Goal: Use online tool/utility: Use online tool/utility

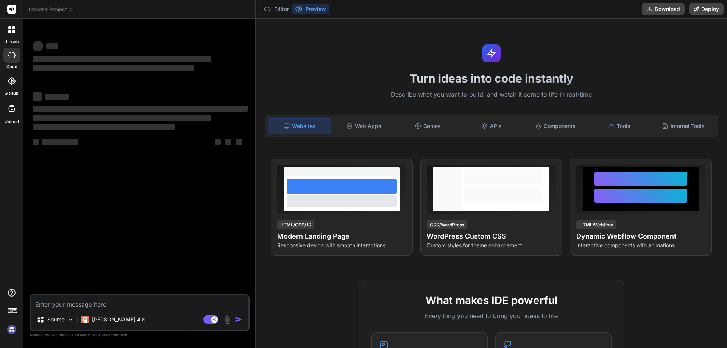
type textarea "x"
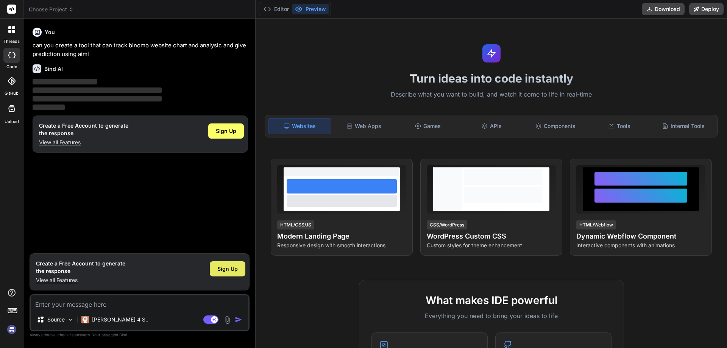
click at [226, 265] on div "Sign Up" at bounding box center [228, 268] width 36 height 15
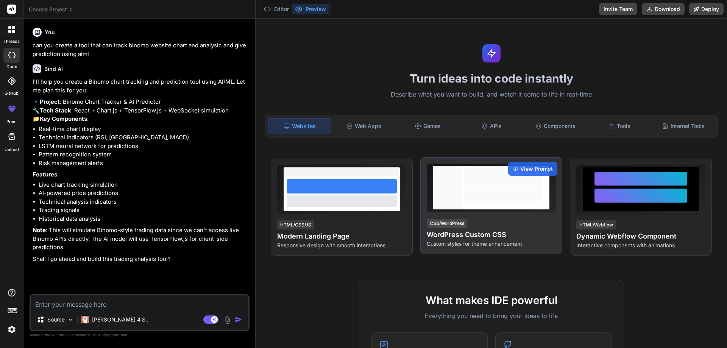
type textarea "x"
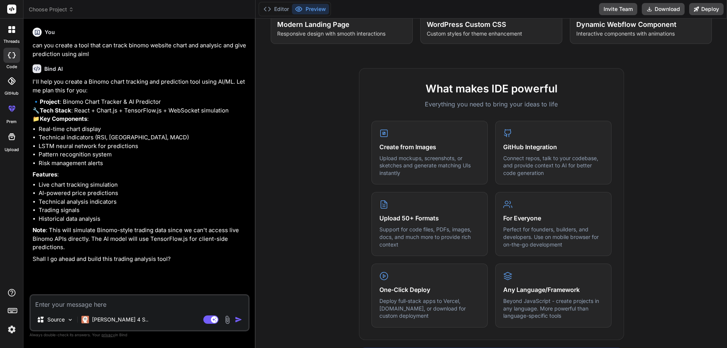
scroll to position [265, 0]
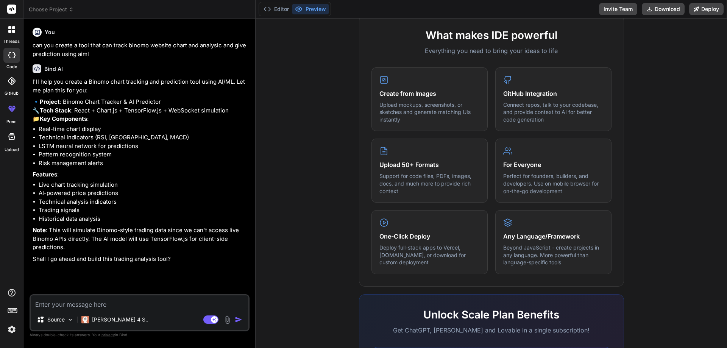
click at [162, 307] on textarea at bounding box center [140, 302] width 218 height 14
click at [87, 299] on textarea at bounding box center [140, 302] width 218 height 14
type textarea "a"
type textarea "x"
type textarea "an"
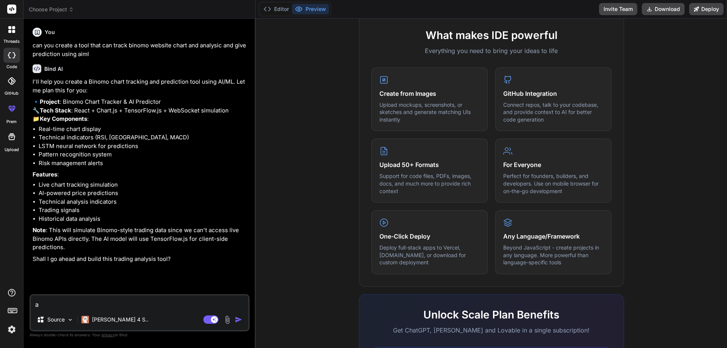
type textarea "x"
type textarea "and"
type textarea "x"
type textarea "and"
type textarea "x"
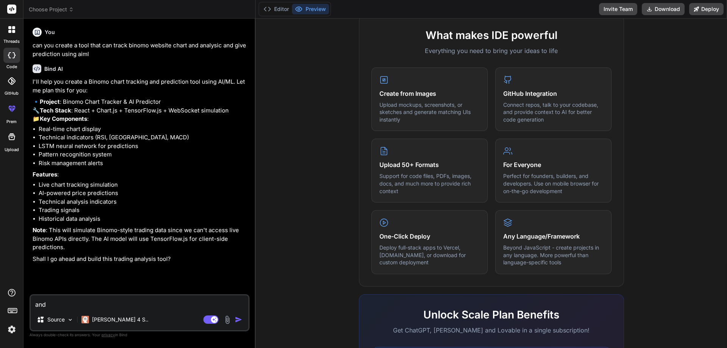
type textarea "and i"
type textarea "x"
type textarea "and in"
type textarea "x"
type textarea "and int"
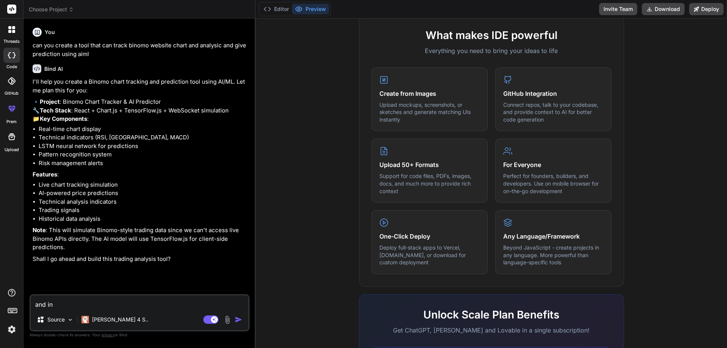
type textarea "x"
type textarea "and inte"
type textarea "x"
type textarea "and integ"
type textarea "x"
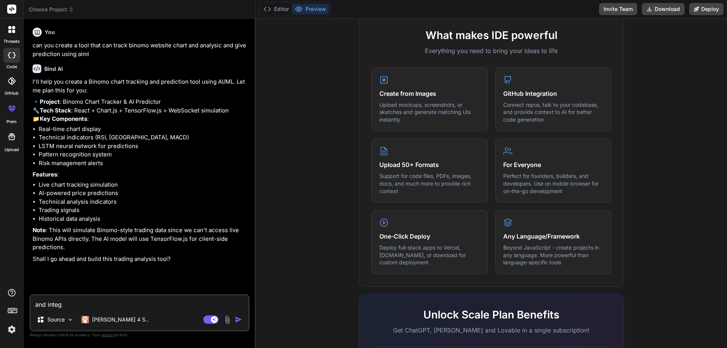
type textarea "and integr"
type textarea "x"
type textarea "and integra"
type textarea "x"
type textarea "and integrat"
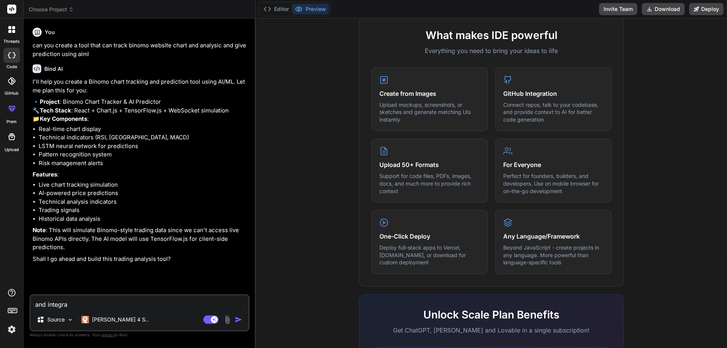
type textarea "x"
type textarea "and integrate"
type textarea "x"
type textarea "and integrate"
type textarea "x"
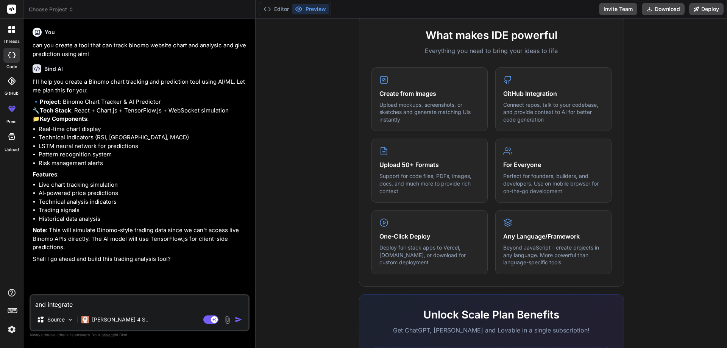
type textarea "and integrate b"
type textarea "x"
type textarea "and integrate bi"
type textarea "x"
type textarea "and integrate bin"
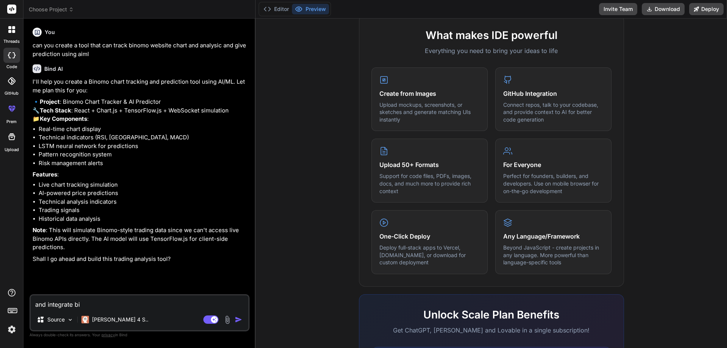
type textarea "x"
type textarea "and integrate bino"
type textarea "x"
type textarea "and integrate binom"
type textarea "x"
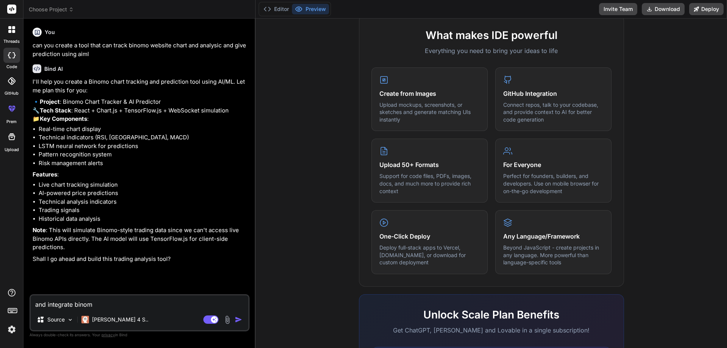
type textarea "and integrate binomo"
type textarea "x"
type textarea "and integrate binomo"
type textarea "x"
type textarea "and integrate binomo f"
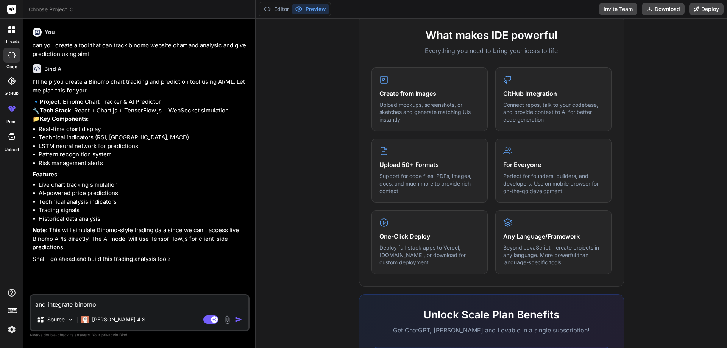
type textarea "x"
type textarea "and integrate binomo fu"
type textarea "x"
type textarea "and integrate binomo ful"
type textarea "x"
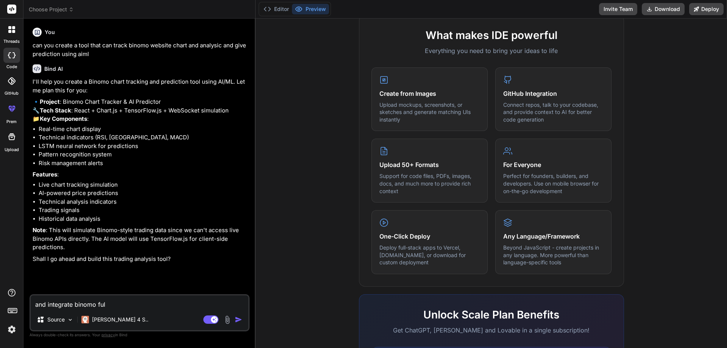
type textarea "and integrate binomo full"
type textarea "x"
type textarea "and integrate binomo full"
type textarea "x"
type textarea "and integrate binomo full w"
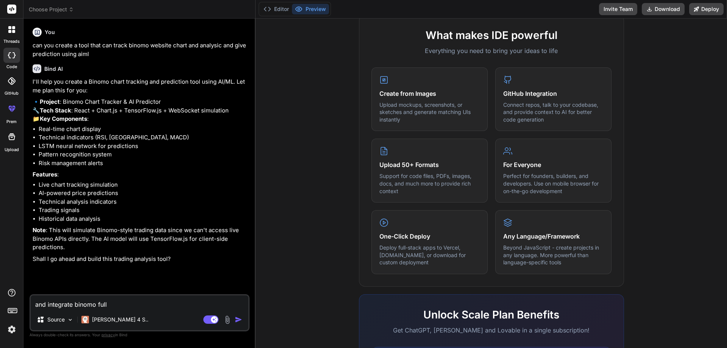
type textarea "x"
type textarea "and integrate binomo full we"
type textarea "x"
type textarea "and integrate binomo full web"
type textarea "x"
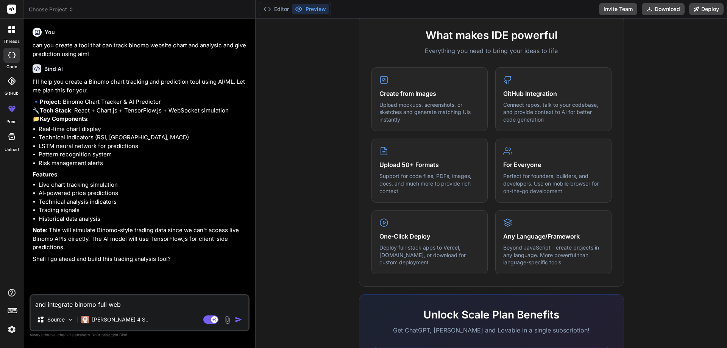
type textarea "and integrate binomo full webs"
type textarea "x"
type textarea "and integrate binomo full websi"
type textarea "x"
type textarea "and integrate binomo full websit"
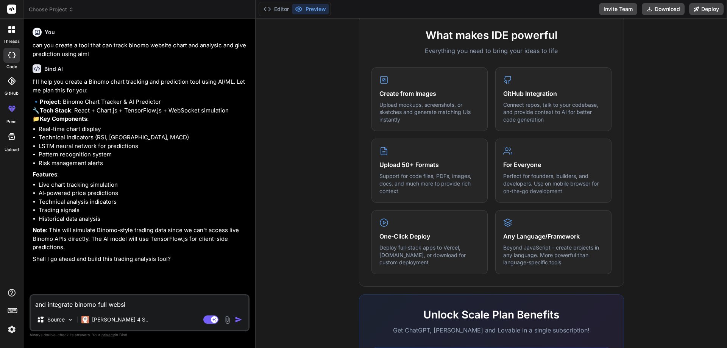
type textarea "x"
type textarea "and integrate binomo full website"
type textarea "x"
type textarea "and integrate binomo full website"
type textarea "x"
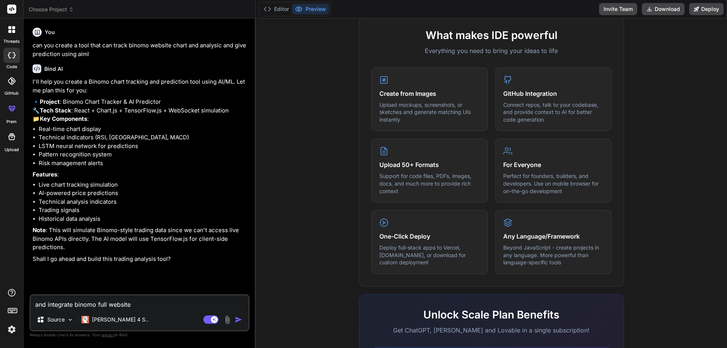
type textarea "and integrate binomo full website i"
type textarea "x"
type textarea "and integrate binomo full website in"
type textarea "x"
type textarea "and integrate binomo full website in"
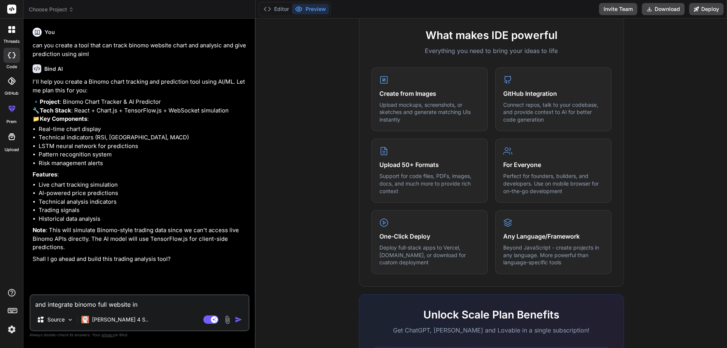
type textarea "x"
type textarea "and integrate binomo full website in i"
type textarea "x"
type textarea "and integrate binomo full website in it"
type textarea "x"
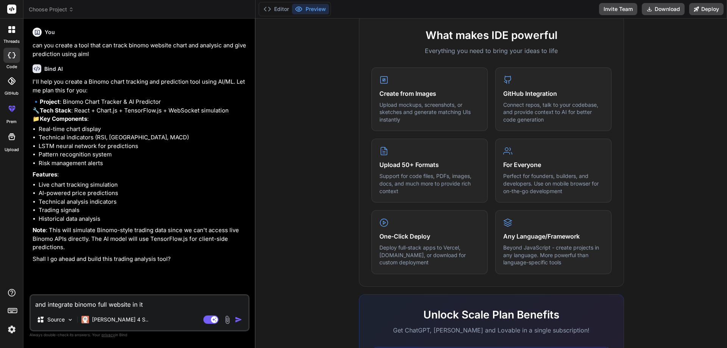
type textarea "and integrate binomo full website in it"
type textarea "x"
type textarea "and integrate binomo full website in it a"
type textarea "x"
type textarea "and integrate binomo full website in it an"
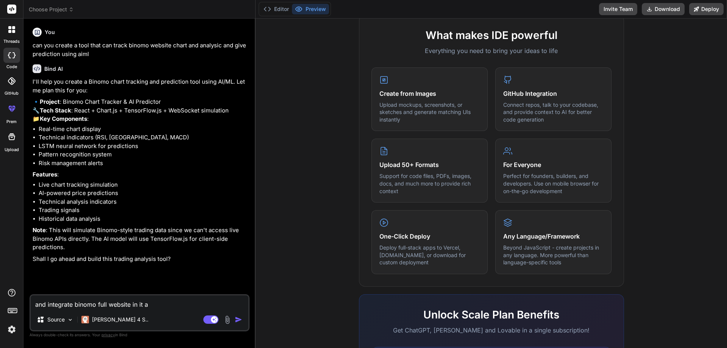
type textarea "x"
type textarea "and integrate binomo full website in it and"
type textarea "x"
type textarea "and integrate binomo full website in it and"
type textarea "x"
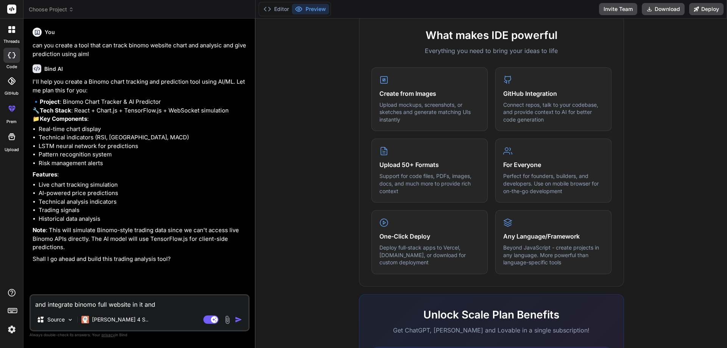
type textarea "and integrate binomo full website in it and a"
type textarea "x"
type textarea "and integrate binomo full website in it and an"
type textarea "x"
type textarea "and integrate binomo full website in it and ana"
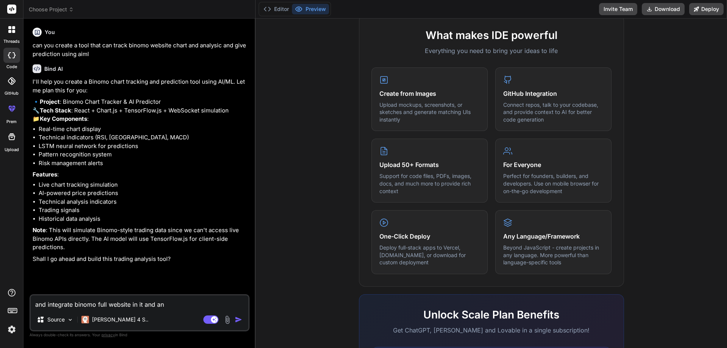
type textarea "x"
type textarea "and integrate binomo full website in it and anal"
type textarea "x"
type textarea "and integrate binomo full website in it and analy"
type textarea "x"
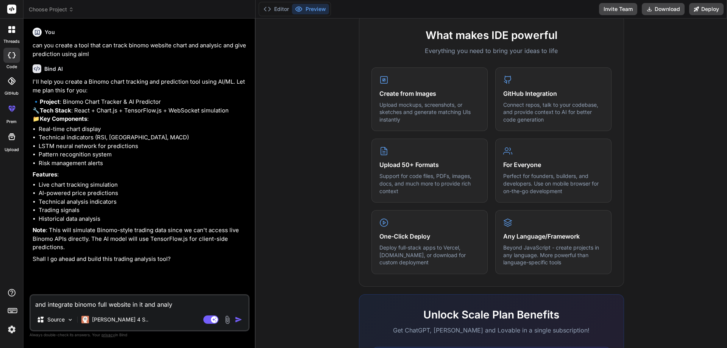
type textarea "and integrate binomo full website in it and analyi"
type textarea "x"
type textarea "and integrate binomo full website in it and analy"
type textarea "x"
type textarea "and integrate binomo full website in it and analys"
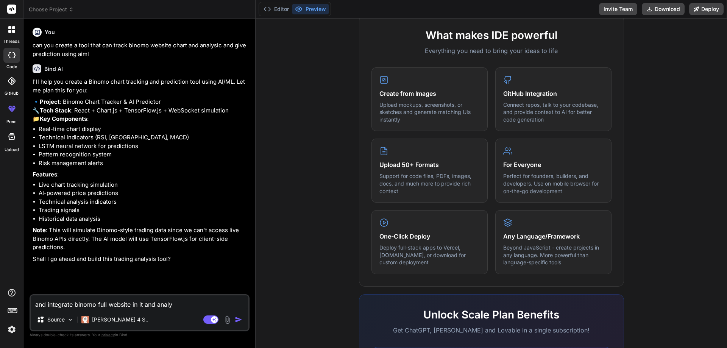
type textarea "x"
type textarea "and integrate binomo full website in it and analysi"
type textarea "x"
type textarea "and integrate binomo full website in it and analys"
type textarea "x"
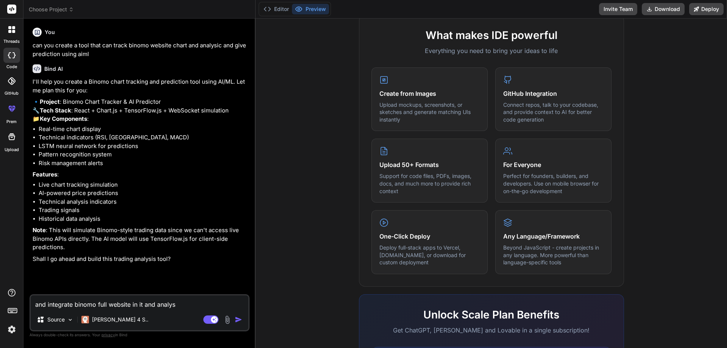
type textarea "and integrate binomo full website in it and analy"
type textarea "x"
type textarea "and integrate binomo full website in it and analys"
type textarea "x"
type textarea "and integrate binomo full website in it and analyse"
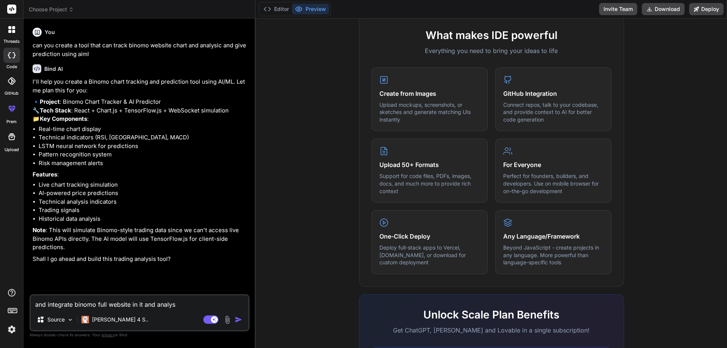
type textarea "x"
type textarea "and integrate binomo full website in it and analyse"
type textarea "x"
type textarea "and integrate binomo full website in it and analyse c"
type textarea "x"
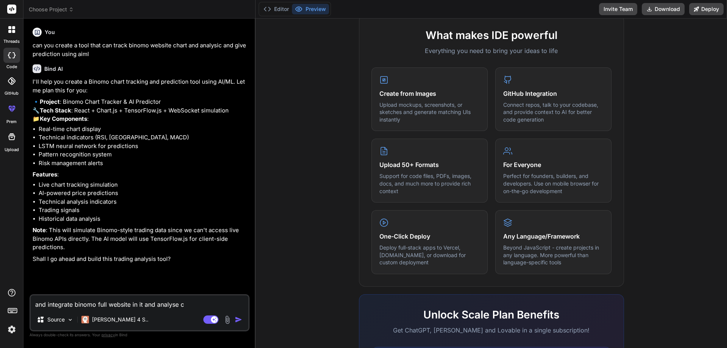
type textarea "and integrate binomo full website in it and analyse ch"
type textarea "x"
type textarea "and integrate binomo full website in it and analyse cha"
type textarea "x"
type textarea "and integrate binomo full website in it and analyse chae"
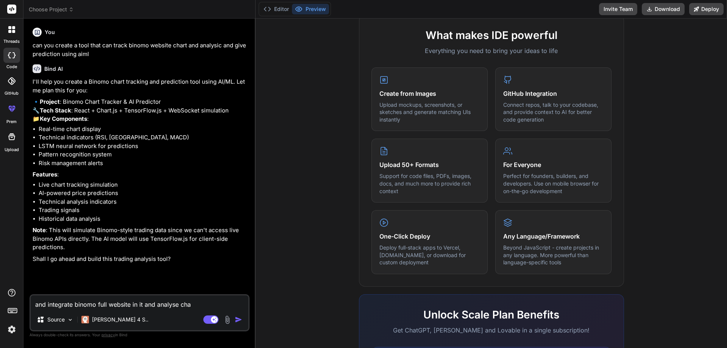
type textarea "x"
type textarea "and integrate binomo full website in it and analyse cha"
type textarea "x"
type textarea "and integrate binomo full website in it and analyse char"
type textarea "x"
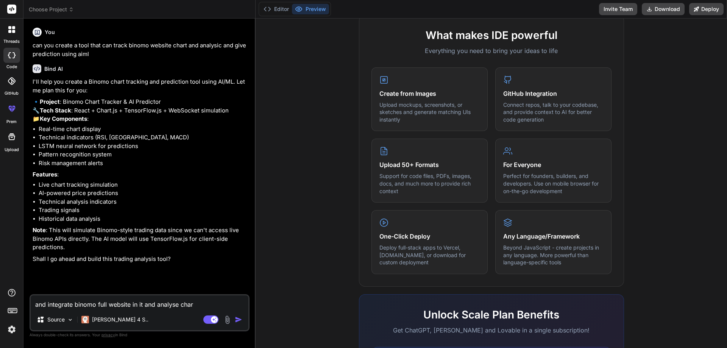
type textarea "and integrate binomo full website in it and analyse chart"
type textarea "x"
type textarea "and integrate binomo full website in it and analyse charts"
type textarea "x"
type textarea "and integrate binomo full website in it and analyse charts"
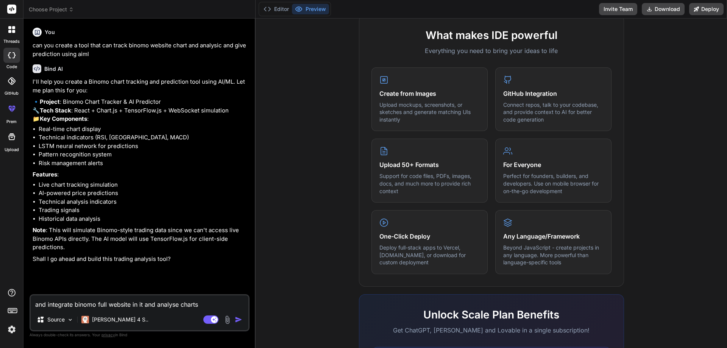
type textarea "x"
type textarea "and integrate binomo full website in it and analyse charts a"
type textarea "x"
type textarea "and integrate binomo full website in it and analyse charts an"
type textarea "x"
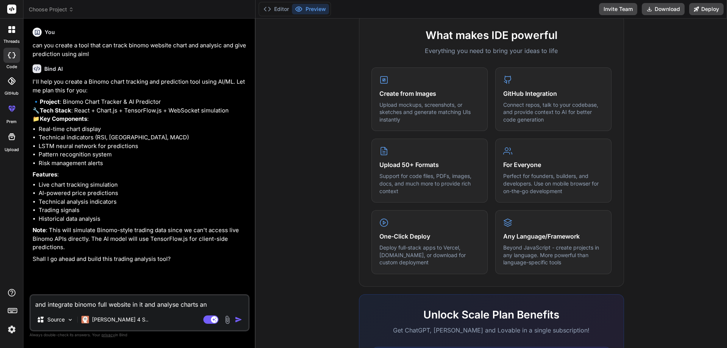
type textarea "and integrate binomo full website in it and analyse charts and"
type textarea "x"
type textarea "and integrate binomo full website in it and analyse charts and"
type textarea "x"
type textarea "and integrate binomo full website in it and analyse charts and f"
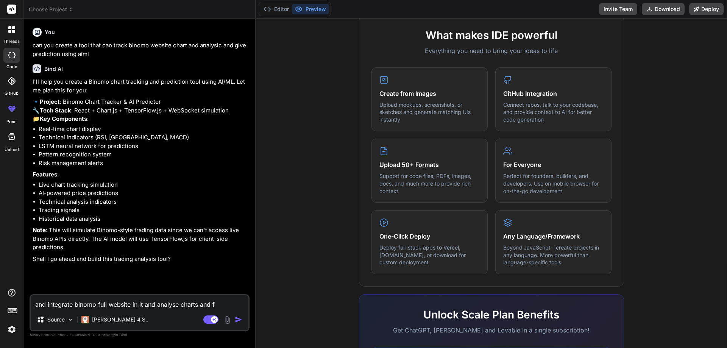
type textarea "x"
type textarea "and integrate binomo full website in it and analyse charts and fi"
type textarea "x"
type textarea "and integrate binomo full website in it and analyse charts and fiv"
type textarea "x"
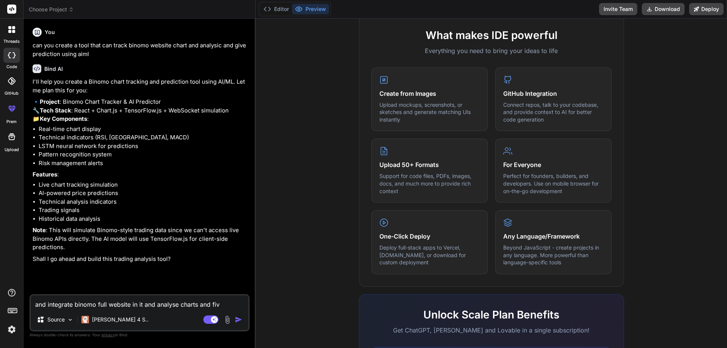
type textarea "and integrate binomo full website in it and analyse charts and five"
type textarea "x"
type textarea "and integrate binomo full website in it and analyse charts and five"
type textarea "x"
type textarea "and integrate binomo full website in it and analyse charts and five"
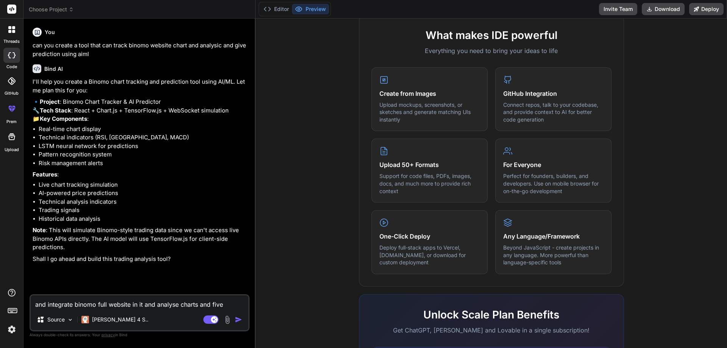
type textarea "x"
type textarea "and integrate binomo full website in it and analyse charts and fiv"
type textarea "x"
type textarea "and integrate binomo full website in it and analyse charts and fi"
type textarea "x"
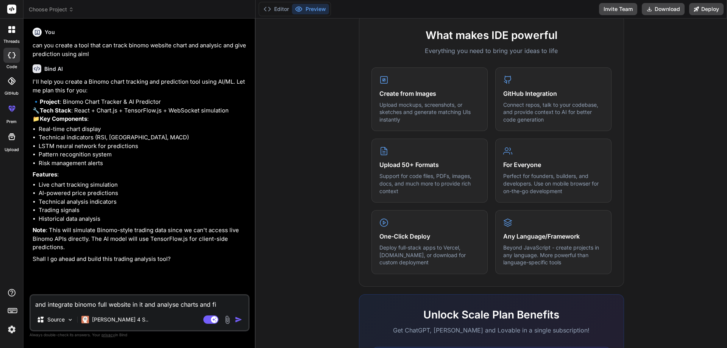
type textarea "and integrate binomo full website in it and analyse charts and f"
type textarea "x"
type textarea "and integrate binomo full website in it and analyse charts and fg"
type textarea "x"
type textarea "and integrate binomo full website in it and analyse charts and f"
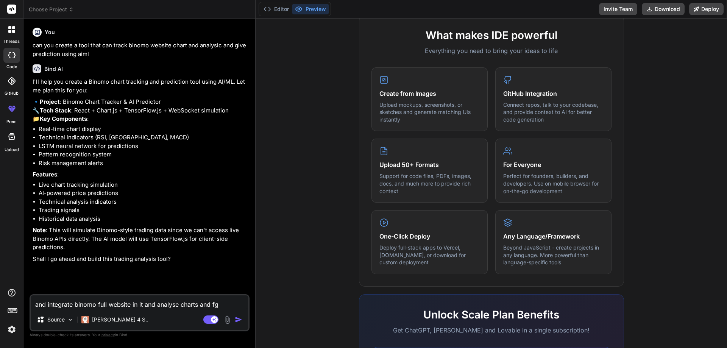
type textarea "x"
type textarea "and integrate binomo full website in it and analyse charts and"
type textarea "x"
type textarea "and integrate binomo full website in it and analyse charts and g"
type textarea "x"
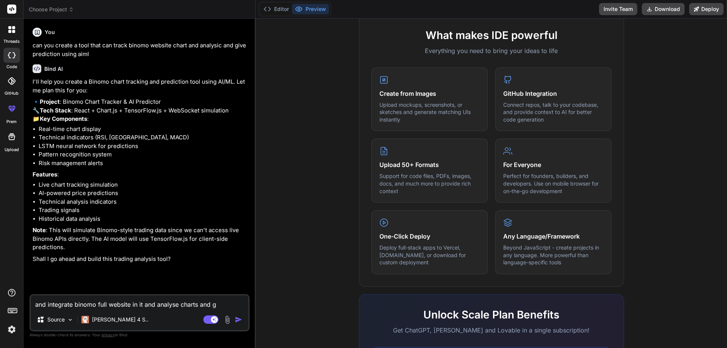
type textarea "and integrate binomo full website in it and analyse charts and gi"
type textarea "x"
type textarea "and integrate binomo full website in it and analyse charts and giv"
type textarea "x"
type textarea "and integrate binomo full website in it and analyse charts and give"
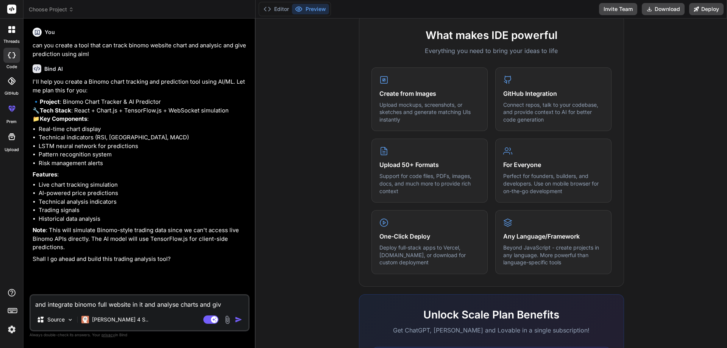
type textarea "x"
type textarea "and integrate binomo full website in it and analyse charts and give"
type textarea "x"
type textarea "and integrate binomo full website in it and analyse charts and give p"
type textarea "x"
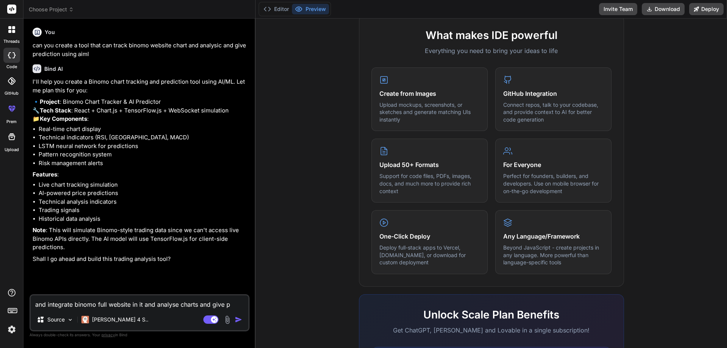
type textarea "and integrate binomo full website in it and analyse charts and give pr"
type textarea "x"
type textarea "and integrate binomo full website in it and analyse charts and give pre"
type textarea "x"
type textarea "and integrate binomo full website in it and analyse charts and give pred"
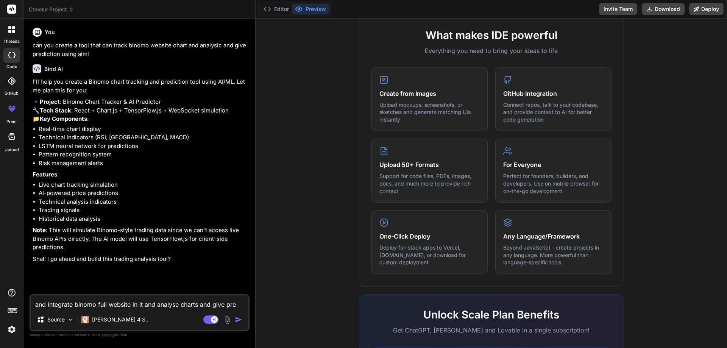
type textarea "x"
type textarea "and integrate binomo full website in it and analyse charts and give predi"
type textarea "x"
type textarea "and integrate binomo full website in it and analyse charts and give predic"
type textarea "x"
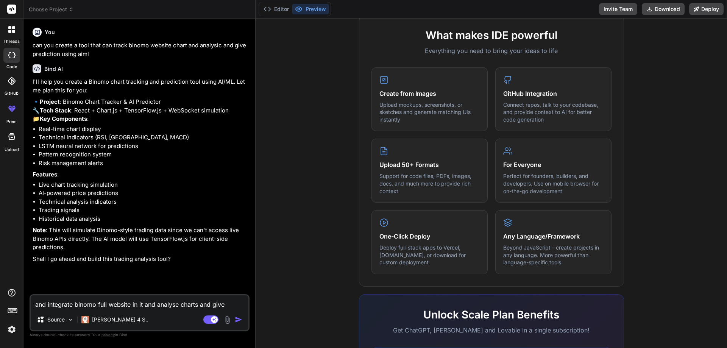
type textarea "and integrate binomo full website in it and analyse charts and give predict"
type textarea "x"
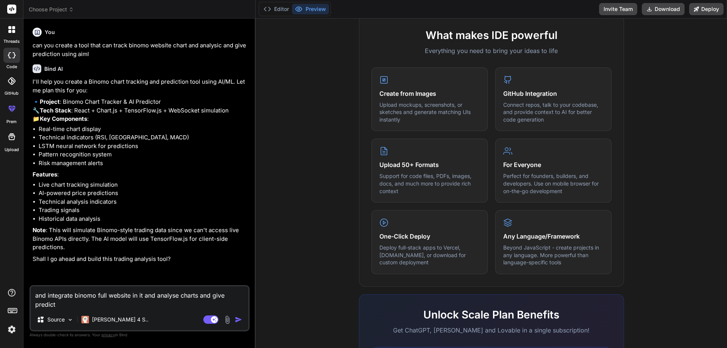
type textarea "and integrate binomo full website in it and analyse charts and give predicti"
type textarea "x"
type textarea "and integrate binomo full website in it and analyse charts and give predictio"
type textarea "x"
type textarea "and integrate binomo full website in it and analyse charts and give prediction"
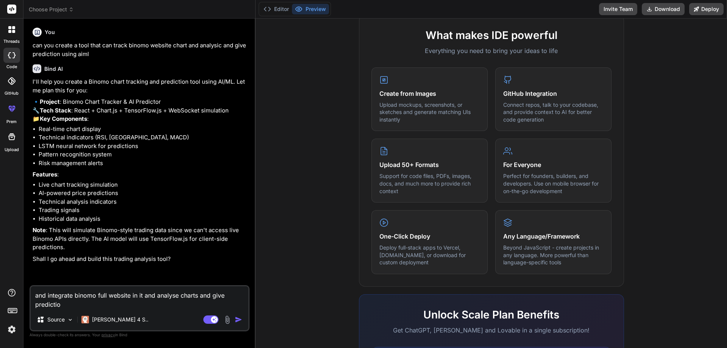
type textarea "x"
type textarea "and integrate binomo full website in it and analyse charts and give prediction"
type textarea "x"
type textarea "and integrate binomo full website in it and analyse charts and give prediction o"
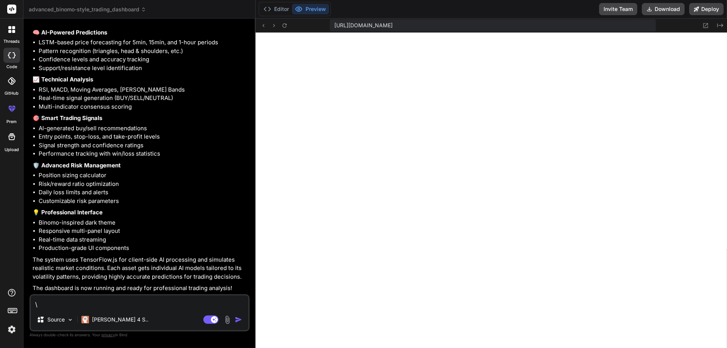
scroll to position [1450, 0]
click at [79, 302] on textarea "\" at bounding box center [140, 302] width 218 height 14
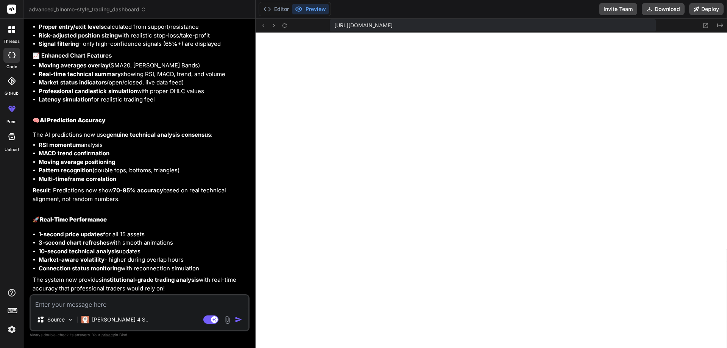
scroll to position [2111, 0]
click at [111, 317] on p "[PERSON_NAME] 4 S.." at bounding box center [120, 320] width 56 height 8
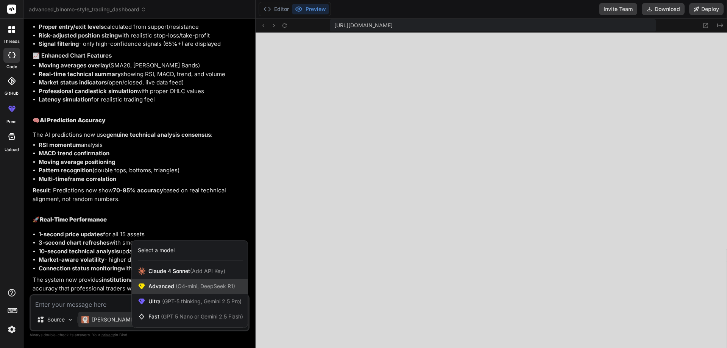
click at [237, 279] on div "Advanced (O4-mini, DeepSeek R1)" at bounding box center [190, 286] width 116 height 15
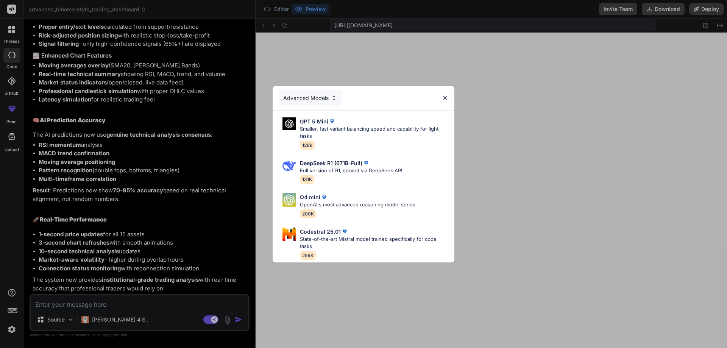
click at [444, 95] on img at bounding box center [445, 98] width 6 height 6
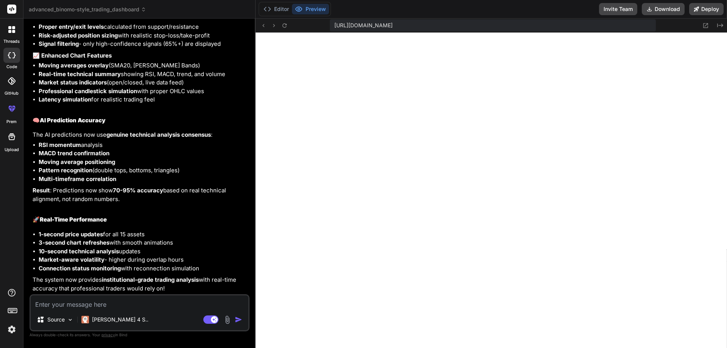
click at [114, 311] on div "Source Claude 4 S.. Agent Mode. When this toggle is activated, AI automatically…" at bounding box center [140, 312] width 220 height 37
click at [110, 307] on textarea at bounding box center [140, 302] width 218 height 14
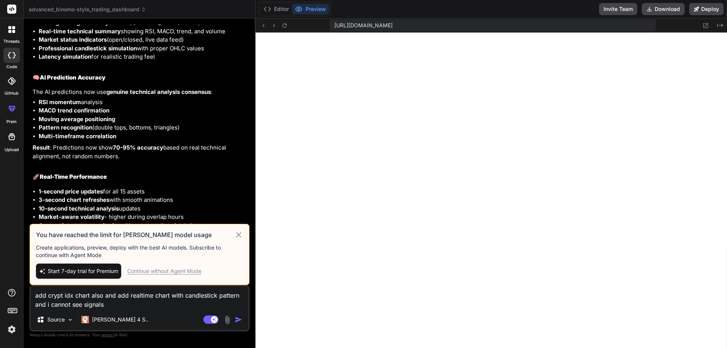
click at [97, 270] on span "Start 7-day trial for Premium" at bounding box center [83, 271] width 70 height 8
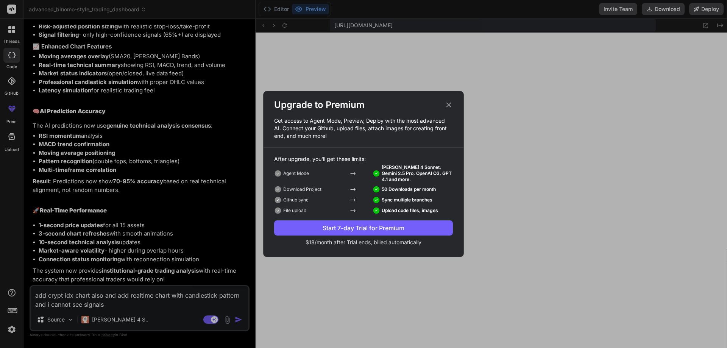
click at [387, 233] on button "Start 7-day Trial for Premium" at bounding box center [363, 227] width 179 height 15
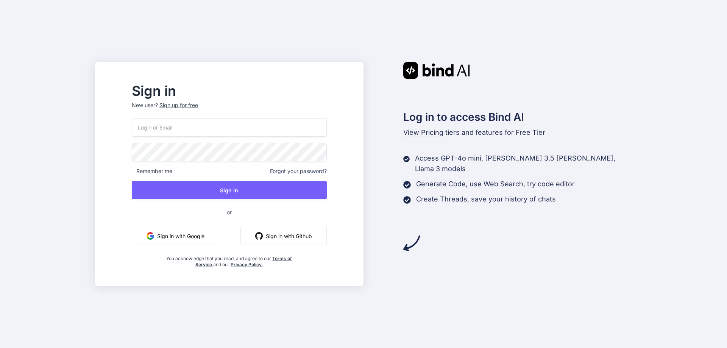
click at [214, 238] on button "Sign in with Google" at bounding box center [175, 236] width 87 height 18
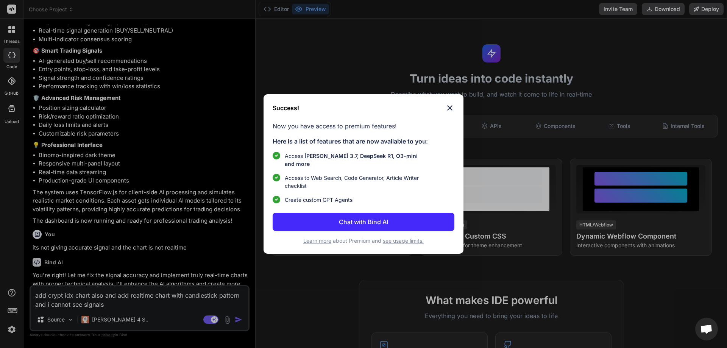
scroll to position [1464, 0]
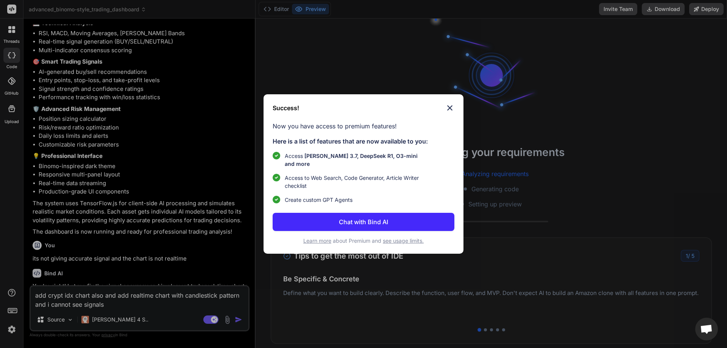
click at [447, 112] on img at bounding box center [449, 107] width 9 height 9
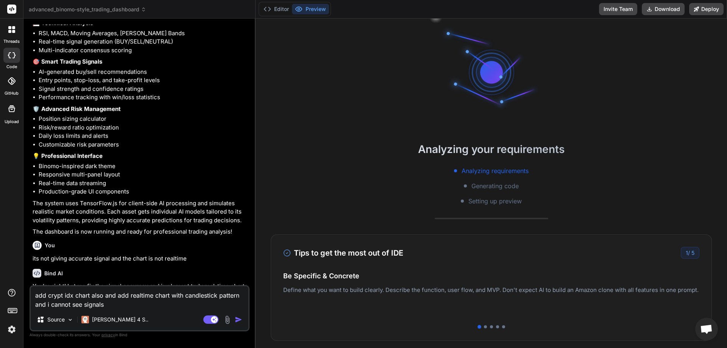
scroll to position [0, 0]
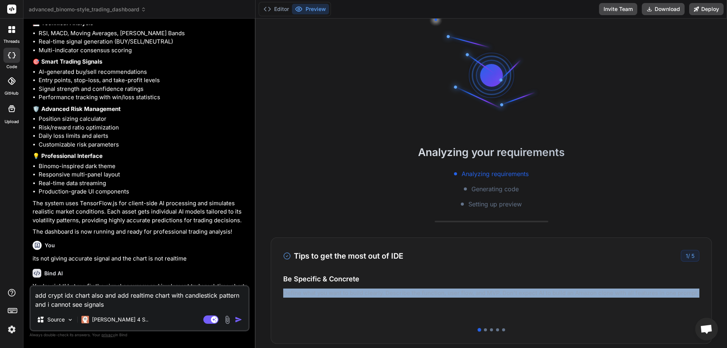
drag, startPoint x: 509, startPoint y: 278, endPoint x: 392, endPoint y: 295, distance: 118.6
click at [450, 291] on div "Be Specific & Concrete Define what you want to build clearly. Describe the func…" at bounding box center [491, 296] width 416 height 45
click at [683, 254] on div "1 / 5" at bounding box center [690, 256] width 19 height 12
click at [684, 256] on div "1 / 5" at bounding box center [690, 256] width 19 height 12
drag, startPoint x: 684, startPoint y: 256, endPoint x: 672, endPoint y: 257, distance: 11.8
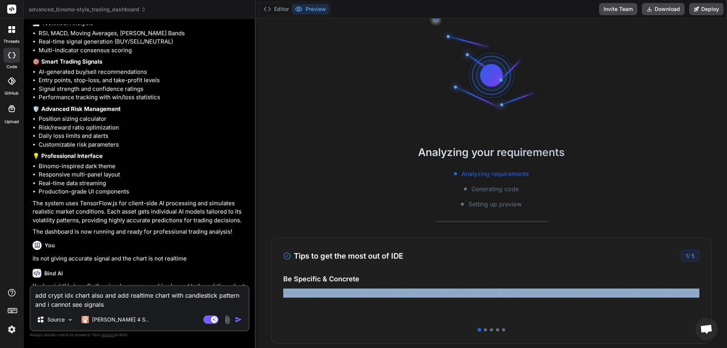
click at [684, 256] on div "1 / 5" at bounding box center [690, 256] width 19 height 12
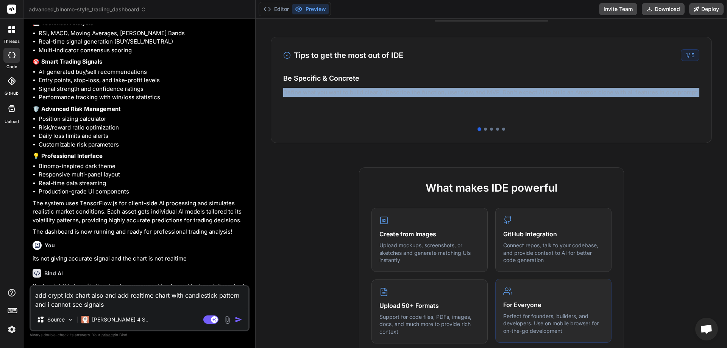
scroll to position [189, 0]
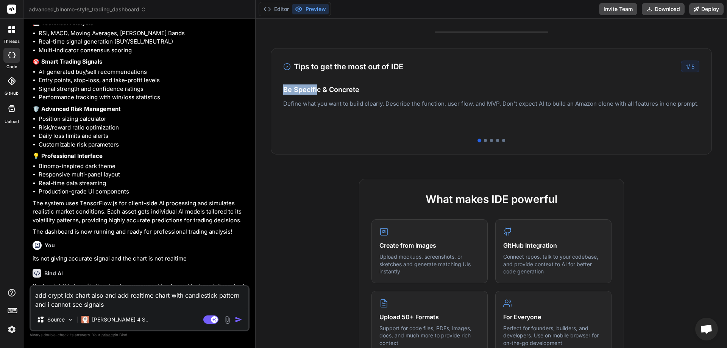
drag, startPoint x: 536, startPoint y: 126, endPoint x: 303, endPoint y: 83, distance: 236.4
click at [305, 83] on div "Tips to get the most out of IDE 1 / 5 Be Specific & Concrete Define what you wa…" at bounding box center [491, 101] width 441 height 106
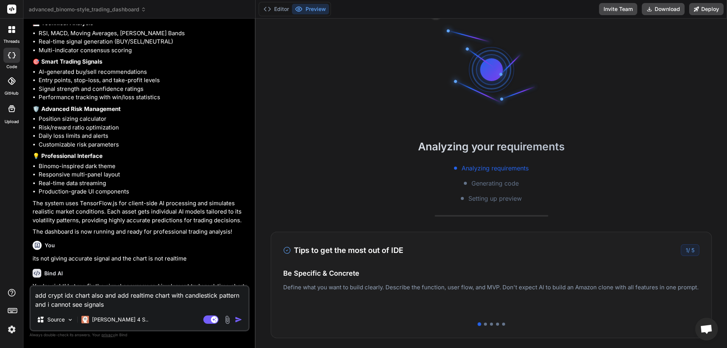
scroll to position [0, 0]
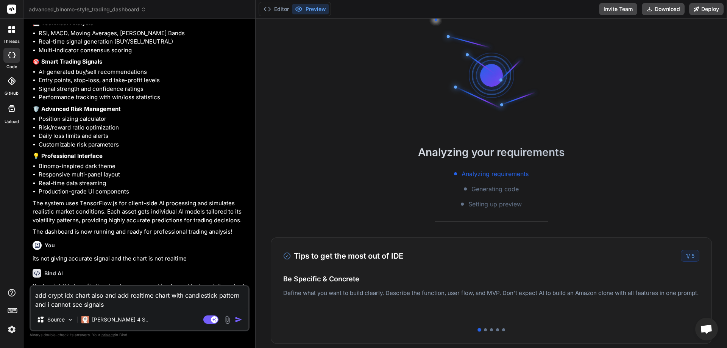
click at [133, 312] on div "Source Claude 4 S.." at bounding box center [140, 321] width 218 height 18
click at [237, 320] on img "button" at bounding box center [239, 320] width 8 height 8
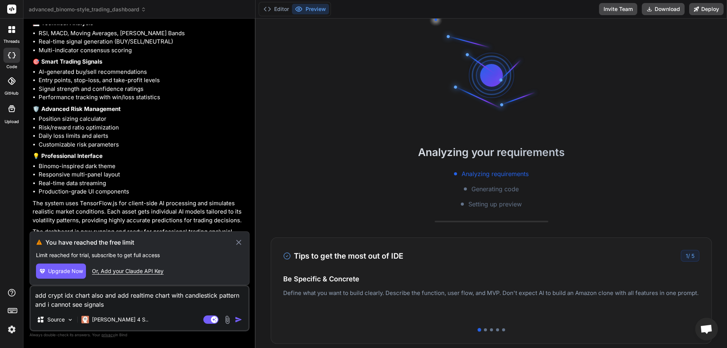
click at [78, 275] on button "Upgrade Now" at bounding box center [61, 270] width 50 height 15
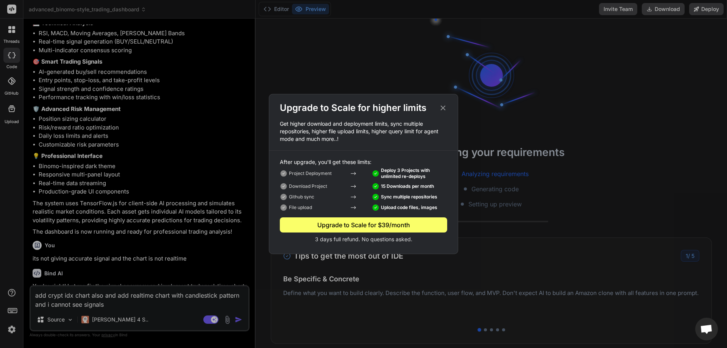
click at [386, 244] on div "Upgrade to Scale for higher limits Get higher download and deployment limits, s…" at bounding box center [363, 174] width 189 height 144
click at [441, 110] on icon at bounding box center [443, 108] width 5 height 5
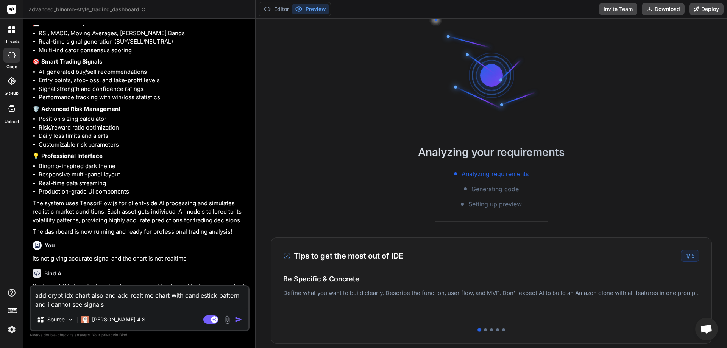
click at [7, 327] on img at bounding box center [11, 329] width 13 height 13
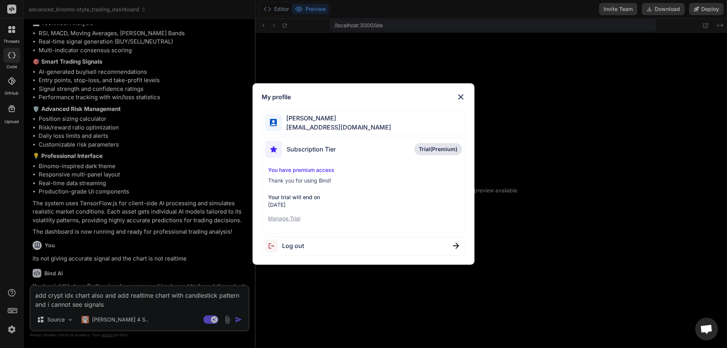
scroll to position [72, 0]
click at [458, 95] on img at bounding box center [460, 96] width 9 height 9
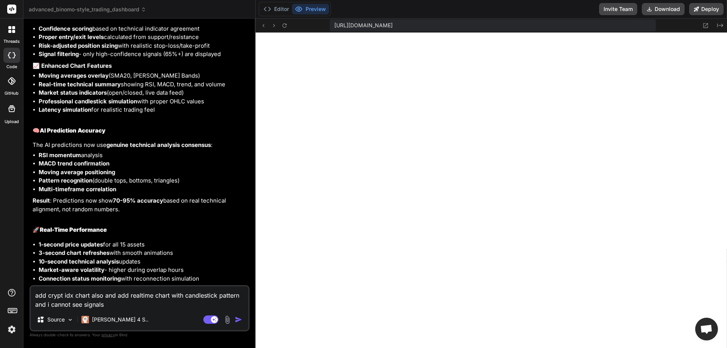
scroll to position [2120, 0]
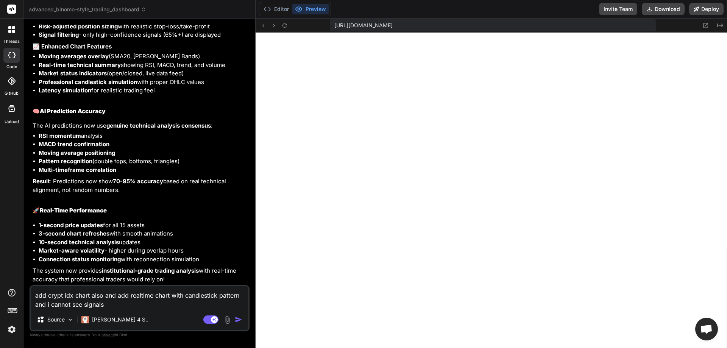
click at [240, 315] on div "Agent Mode. When this toggle is activated, AI automatically makes decisions, re…" at bounding box center [224, 319] width 44 height 9
click at [239, 318] on img "button" at bounding box center [239, 320] width 8 height 8
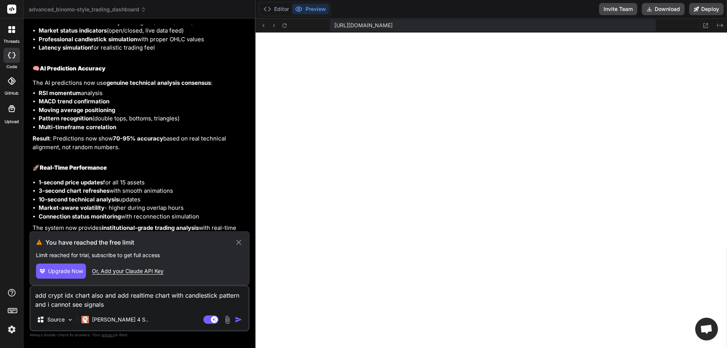
click at [151, 272] on div "Or, Add your Claude API Key" at bounding box center [128, 271] width 72 height 8
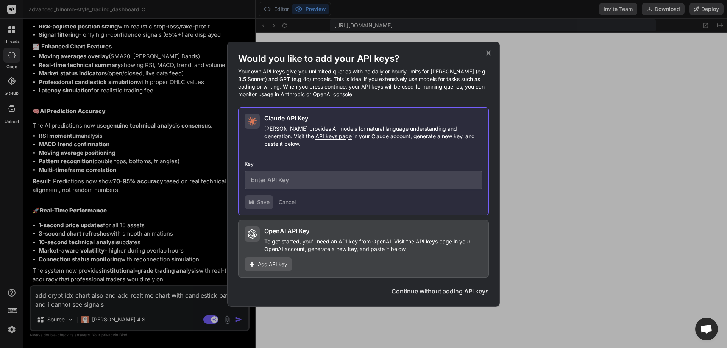
click at [487, 57] on icon at bounding box center [488, 53] width 8 height 8
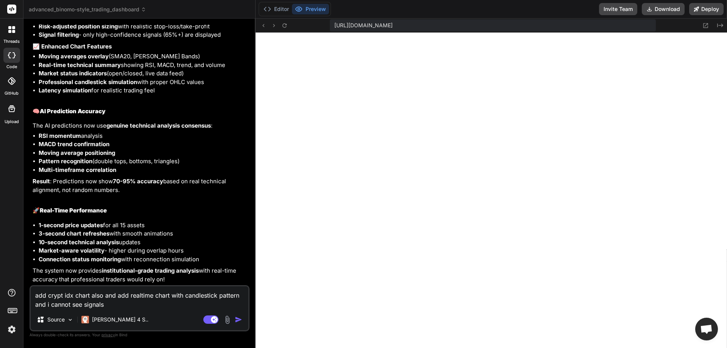
click at [133, 307] on textarea "add crypt idx chart also and add realtime chart with candlestick pattern and i …" at bounding box center [140, 297] width 218 height 23
click at [110, 327] on div "[PERSON_NAME] 4 S.." at bounding box center [114, 319] width 73 height 15
click at [107, 320] on p "[PERSON_NAME] 4 S.." at bounding box center [120, 320] width 56 height 8
click at [110, 318] on p "[PERSON_NAME] 4 S.." at bounding box center [120, 320] width 56 height 8
click at [63, 323] on p "Source" at bounding box center [55, 320] width 17 height 8
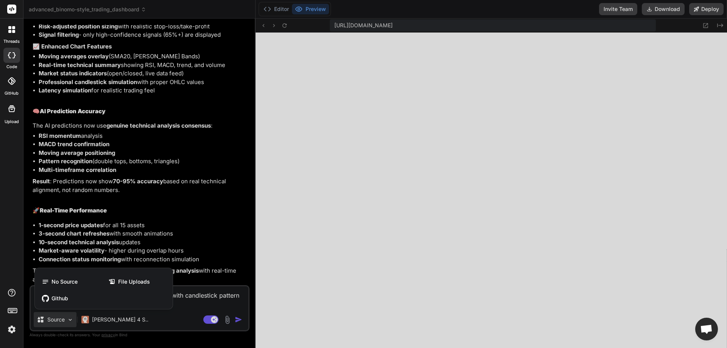
click at [117, 319] on div at bounding box center [363, 174] width 727 height 348
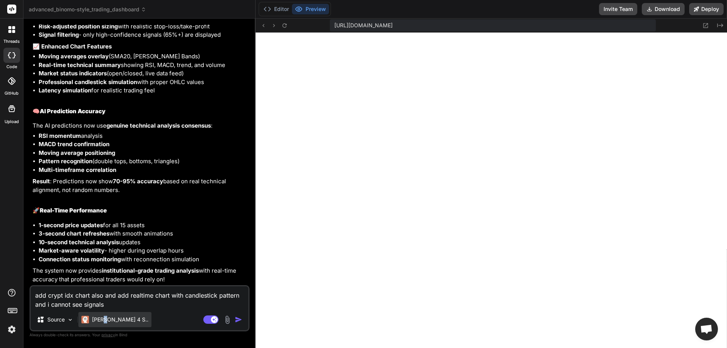
click at [105, 316] on p "[PERSON_NAME] 4 S.." at bounding box center [120, 320] width 56 height 8
click at [109, 316] on p "[PERSON_NAME] 4 S.." at bounding box center [120, 320] width 56 height 8
click at [110, 316] on p "[PERSON_NAME] 4 S.." at bounding box center [120, 320] width 56 height 8
click at [111, 316] on p "[PERSON_NAME] 4 S.." at bounding box center [120, 320] width 56 height 8
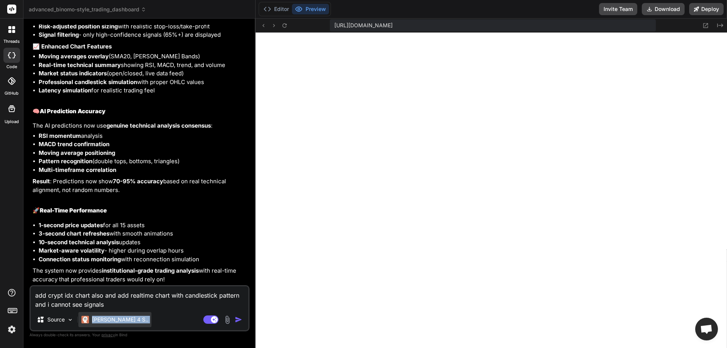
click at [111, 316] on p "[PERSON_NAME] 4 S.." at bounding box center [120, 320] width 56 height 8
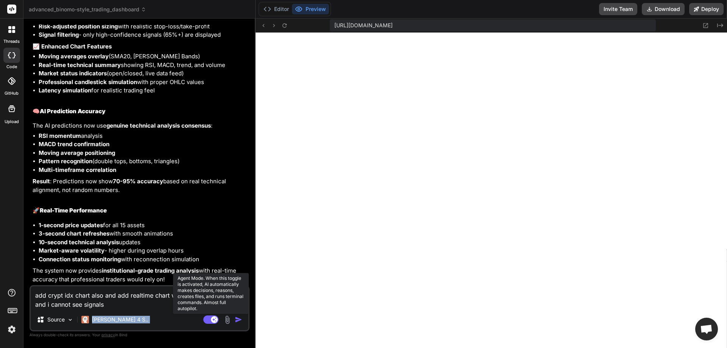
click at [210, 322] on rect at bounding box center [210, 319] width 15 height 8
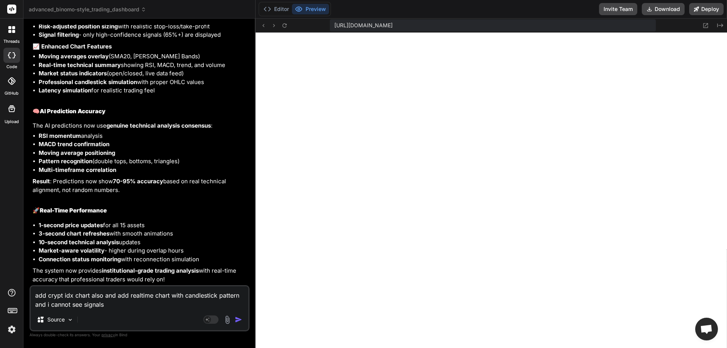
click at [245, 321] on button "button" at bounding box center [240, 320] width 11 height 8
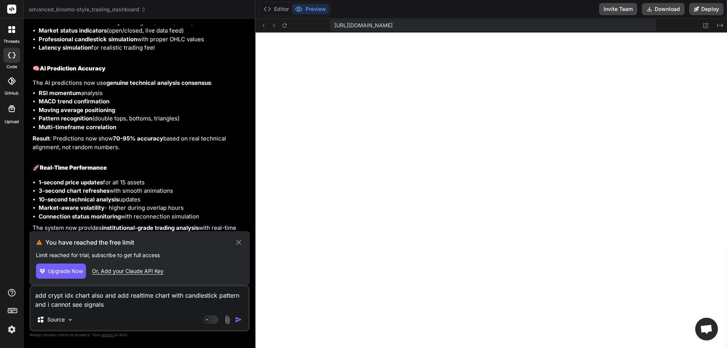
click at [239, 322] on img "button" at bounding box center [239, 320] width 8 height 8
click at [238, 322] on img "button" at bounding box center [239, 320] width 8 height 8
click at [240, 242] on icon at bounding box center [238, 242] width 9 height 9
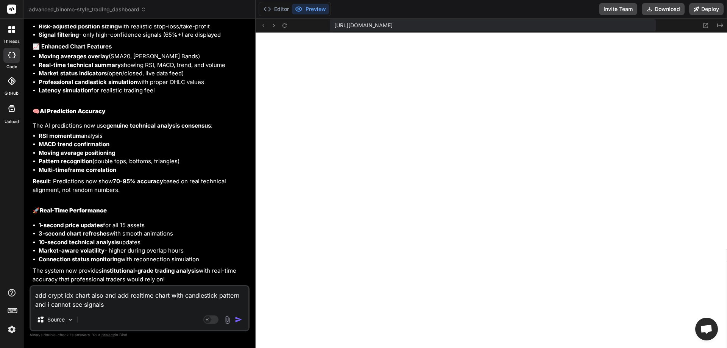
drag, startPoint x: 131, startPoint y: 314, endPoint x: 231, endPoint y: 319, distance: 100.4
click at [131, 314] on div "Source" at bounding box center [140, 321] width 218 height 18
click at [208, 319] on rect at bounding box center [207, 319] width 7 height 7
type textarea "x"
click at [119, 319] on p "[PERSON_NAME] 4 S.." at bounding box center [120, 320] width 56 height 8
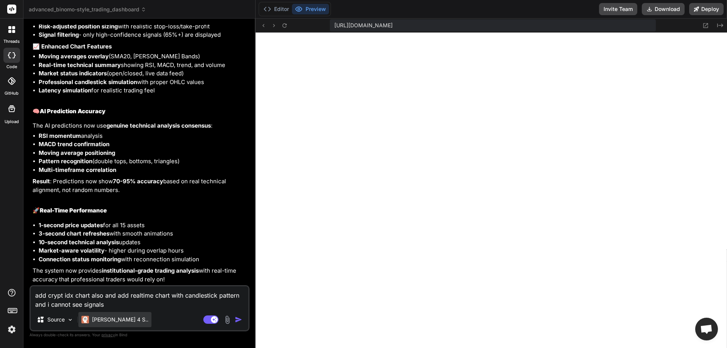
click at [119, 319] on p "[PERSON_NAME] 4 S.." at bounding box center [120, 320] width 56 height 8
click at [168, 187] on p "Result : Predictions now show 70-95% accuracy based on real technical alignment…" at bounding box center [140, 185] width 215 height 17
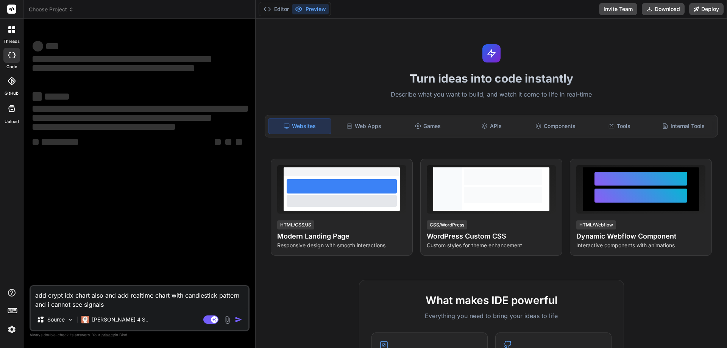
click at [142, 195] on div "‌ ‌ ‌ ‌ ‌ ‌ ‌ ‌ ‌ ‌ ‌ ‌ ‌ ‌" at bounding box center [140, 155] width 218 height 260
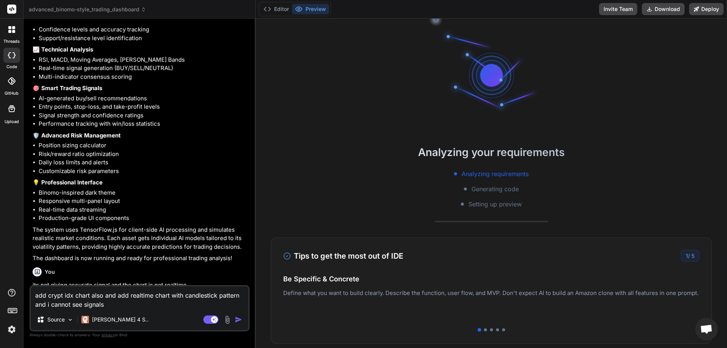
scroll to position [1464, 0]
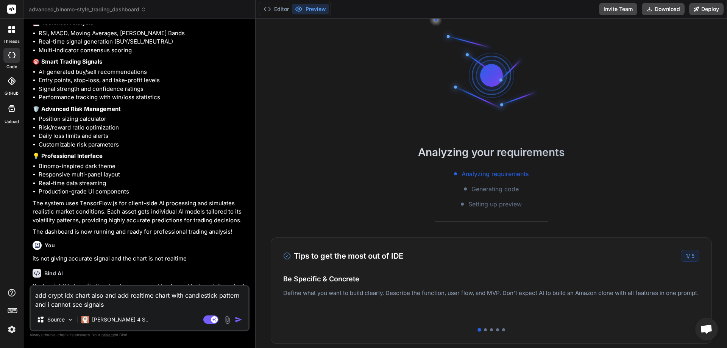
click at [238, 322] on img "button" at bounding box center [239, 320] width 8 height 8
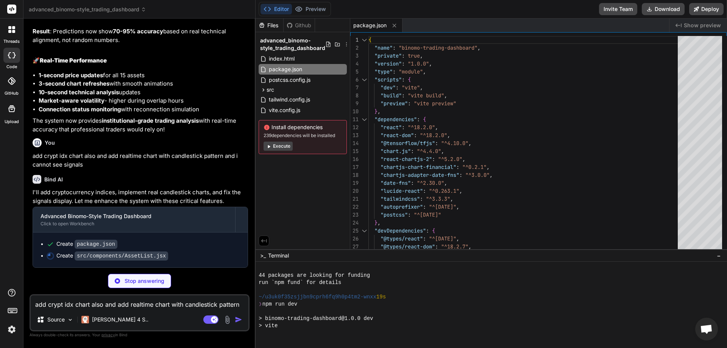
scroll to position [144, 0]
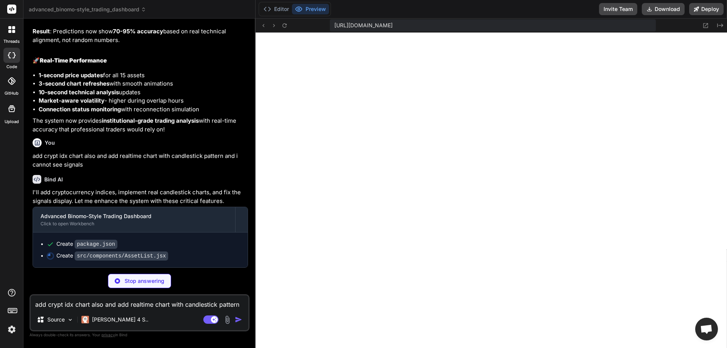
type textarea "x"
type textarea "</div> ))} </div> ); } export default AssetList;"
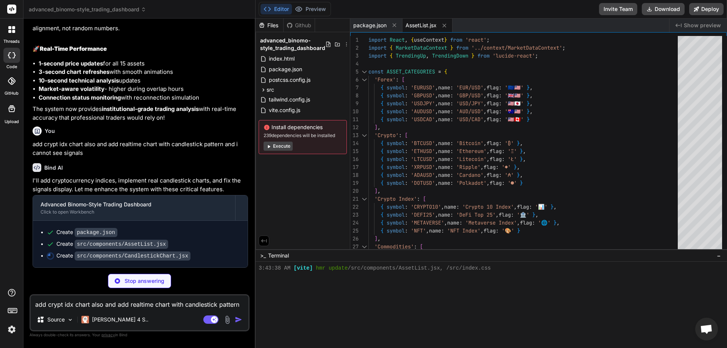
scroll to position [2282, 0]
type textarea "x"
type textarea ")} </div> ); } export default CandlestickChart;"
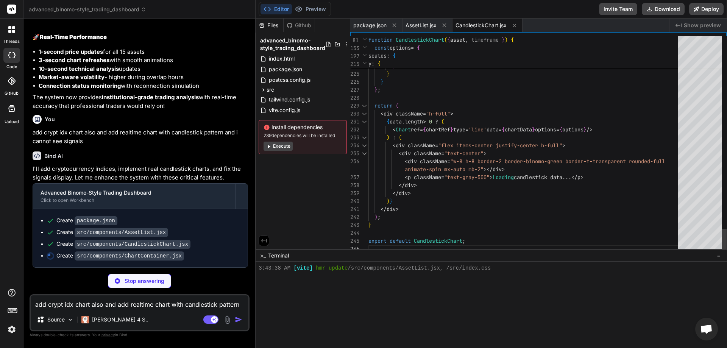
type textarea "x"
type textarea "export default ChartContainer;"
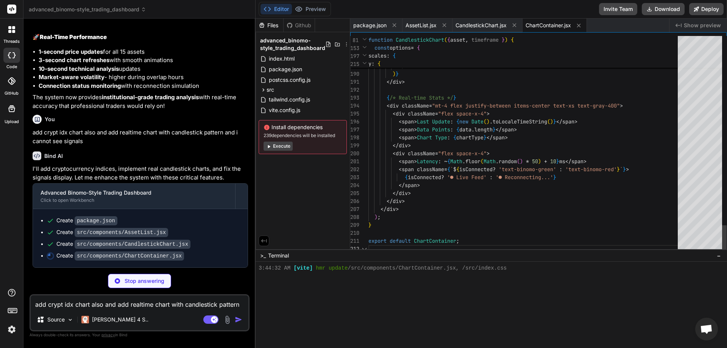
scroll to position [266, 0]
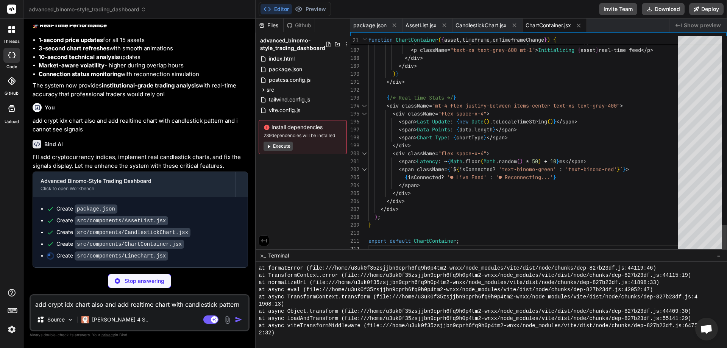
type textarea "x"
type textarea "return <Line data={chartConfig} options={options} />; } export default LineChar…"
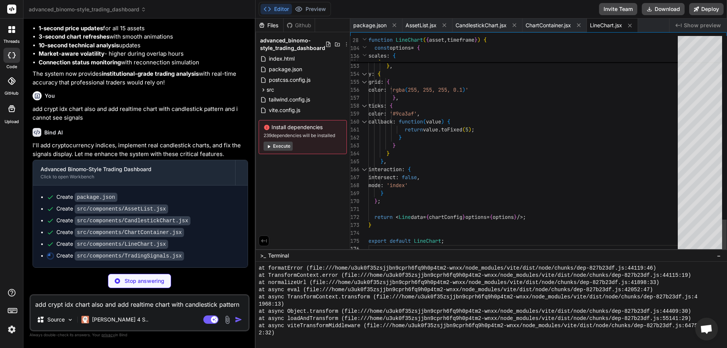
type textarea "x"
drag, startPoint x: 483, startPoint y: 153, endPoint x: 493, endPoint y: 149, distance: 10.2
type textarea "return value.toFixed(5); } } } }, interaction: { intersect: false, mode: 'index…"
type textarea "x"
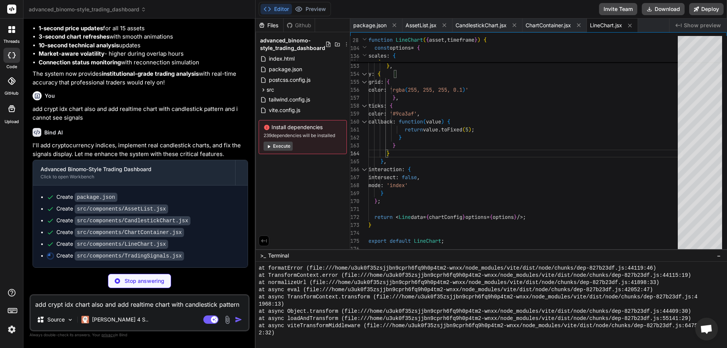
type textarea "export default TradingSignals;"
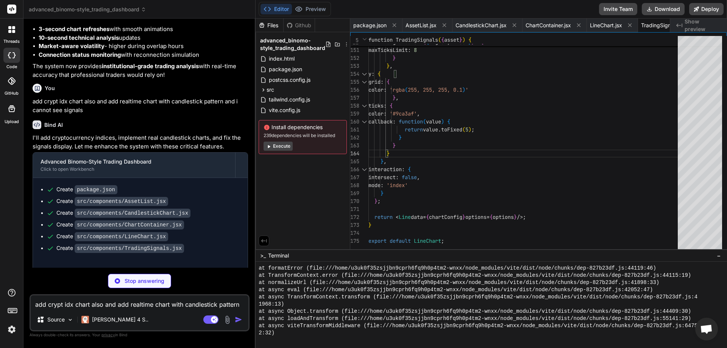
type textarea "x"
type textarea "<MarketDataContext.Provider value={value}> {children} </MarketDataContext.Provi…"
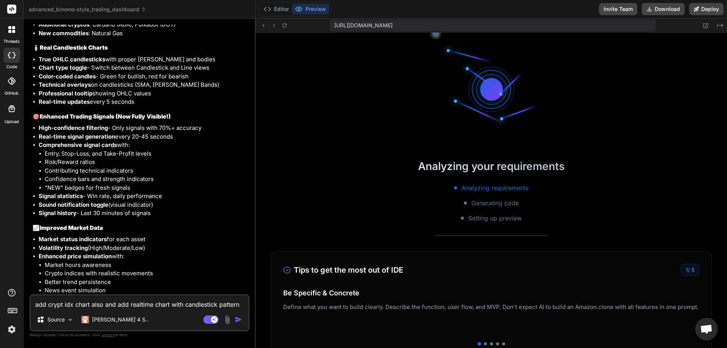
scroll to position [2884, 0]
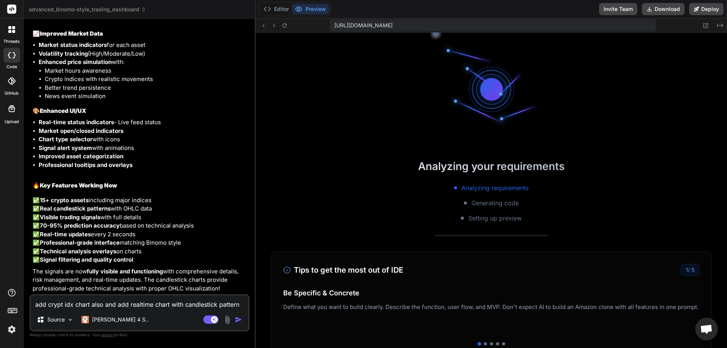
type textarea "x"
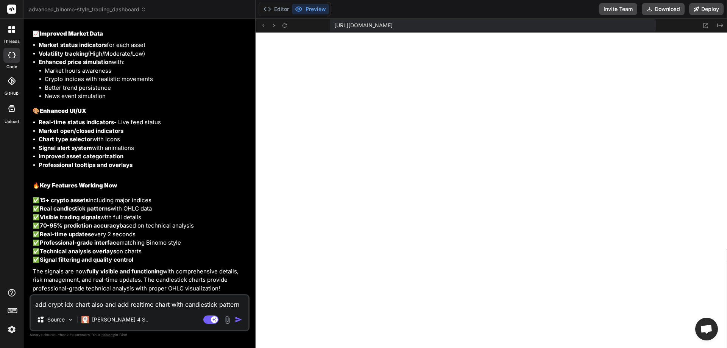
click at [76, 196] on p "✅ 15+ crypto assets including major indices ✅ Real candlestick patterns with OH…" at bounding box center [140, 230] width 215 height 68
drag, startPoint x: 284, startPoint y: 25, endPoint x: 288, endPoint y: 30, distance: 5.7
click at [285, 25] on icon at bounding box center [284, 25] width 6 height 6
click at [110, 305] on textarea "add crypt idx chart also and add realtime chart with candlestick pattern and i …" at bounding box center [140, 302] width 218 height 14
type textarea "c"
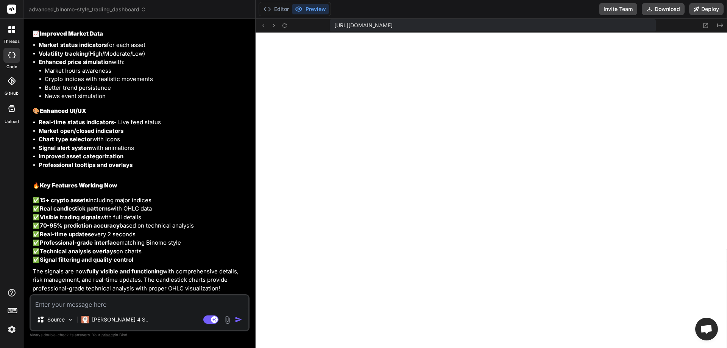
type textarea "x"
type textarea "ca"
type textarea "x"
type textarea "can"
type textarea "x"
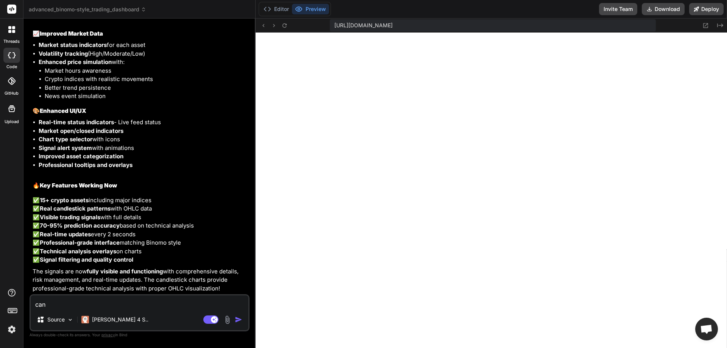
type textarea "[PERSON_NAME]"
type textarea "x"
type textarea "canno"
type textarea "x"
type textarea "cannot"
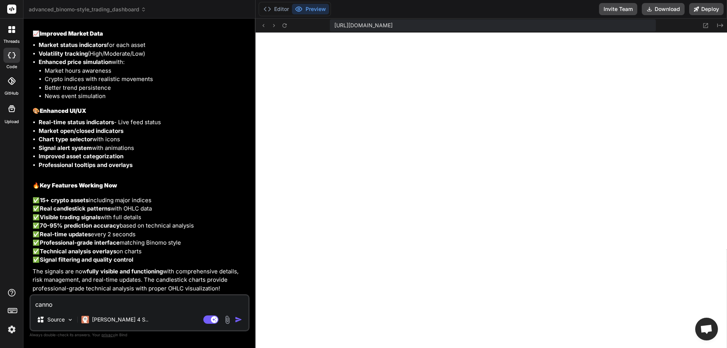
type textarea "x"
type textarea "cannot"
type textarea "x"
type textarea "cannot s"
type textarea "x"
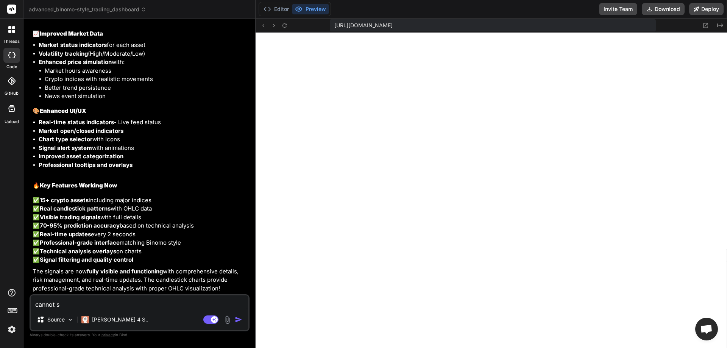
type textarea "cannot se"
type textarea "x"
type textarea "cannot see"
type textarea "x"
type textarea "cannot see"
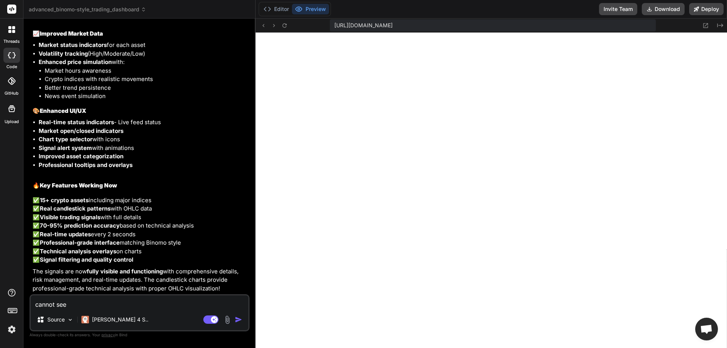
type textarea "x"
type textarea "cannot see a"
type textarea "x"
type textarea "cannot see an"
type textarea "x"
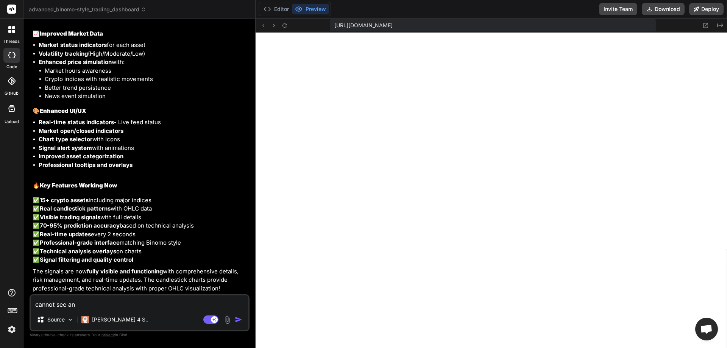
type textarea "cannot see any"
type textarea "x"
type textarea "cannot see anyt"
type textarea "x"
type textarea "cannot see anyth"
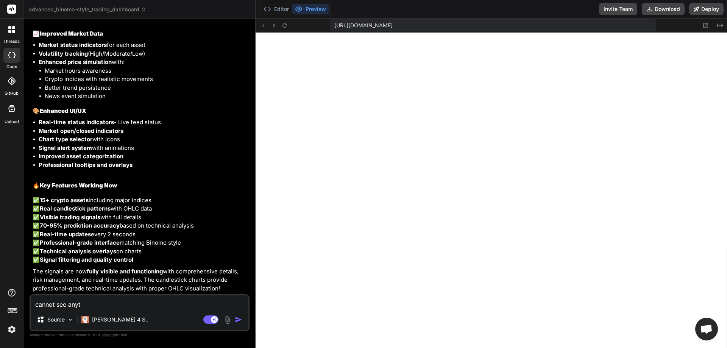
type textarea "x"
type textarea "cannot see anythi"
type textarea "x"
type textarea "cannot see anythin"
type textarea "x"
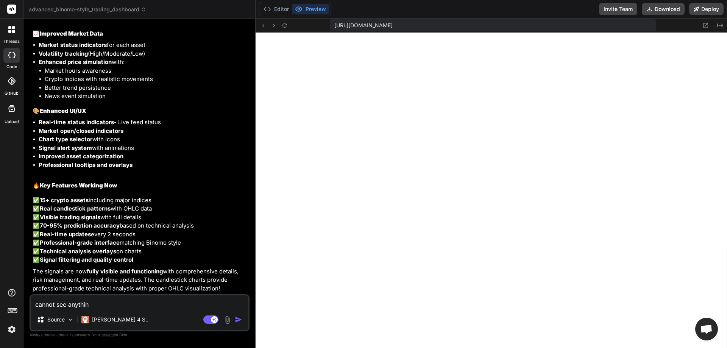
type textarea "cannot see anything"
type textarea "x"
type textarea "cannot see anything"
type textarea "x"
type textarea "cannot see anything j"
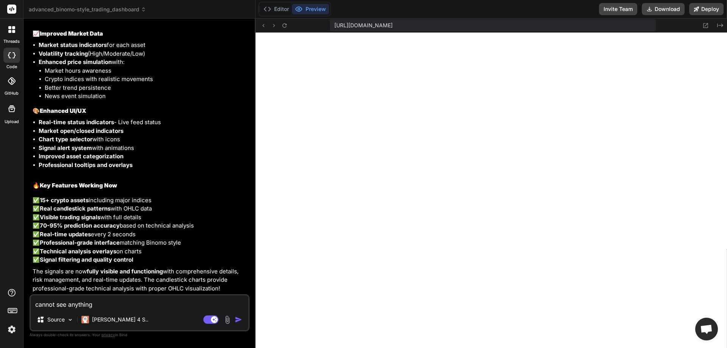
type textarea "x"
type textarea "cannot see anything ju"
type textarea "x"
type textarea "cannot see anything jus"
type textarea "x"
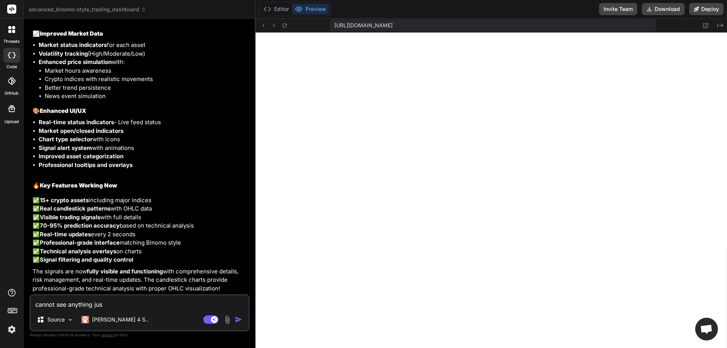
type textarea "cannot see anything just"
type textarea "x"
type textarea "cannot see anything just"
type textarea "x"
type textarea "cannot see anything just w"
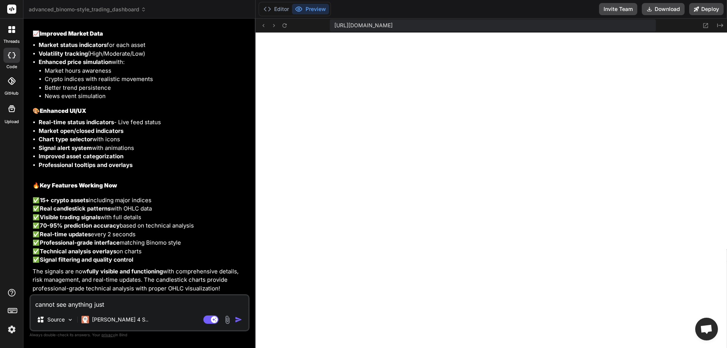
type textarea "x"
type textarea "cannot see anything just wh"
type textarea "x"
type textarea "cannot see anything just whi"
type textarea "x"
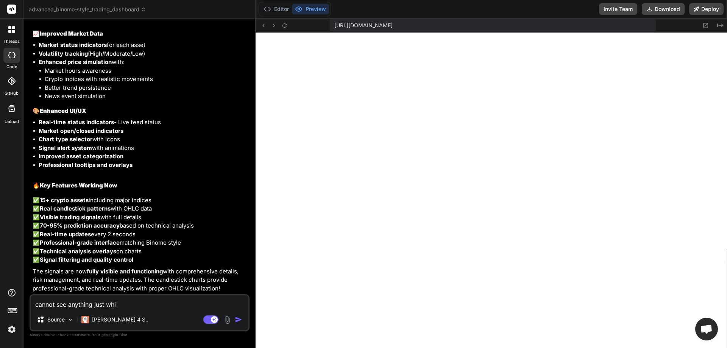
type textarea "cannot see anything just whil"
type textarea "x"
type textarea "cannot see anything just whi"
type textarea "x"
type textarea "cannot see anything just whit"
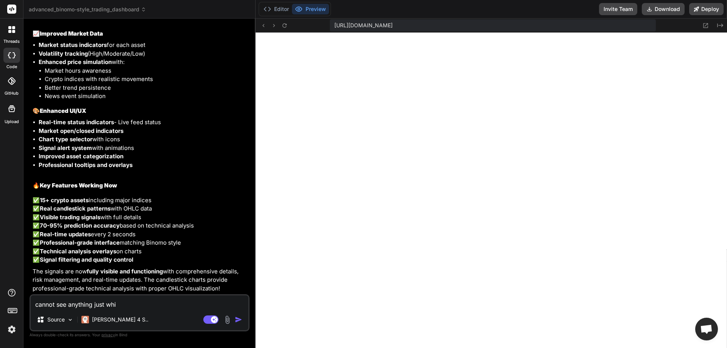
type textarea "x"
type textarea "cannot see anything just white"
type textarea "x"
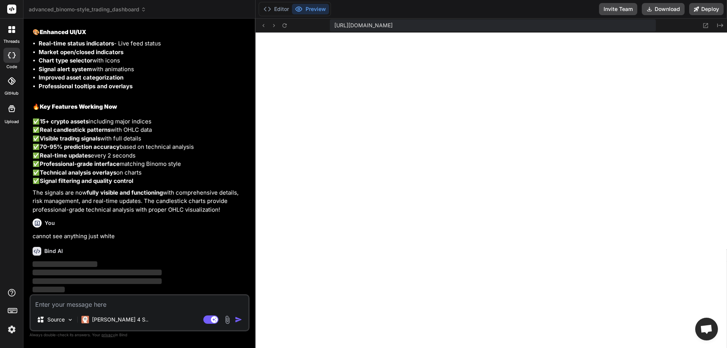
scroll to position [3056, 0]
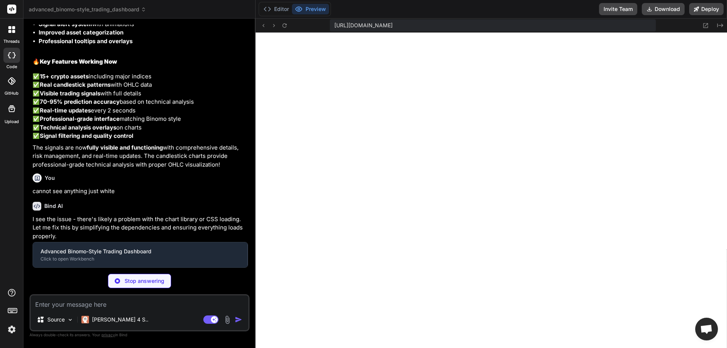
type textarea "x"
type textarea ""@types/react": "^[DATE]", "@types/react-dom": "^18.2.7", "@vitejs/plugin-react…"
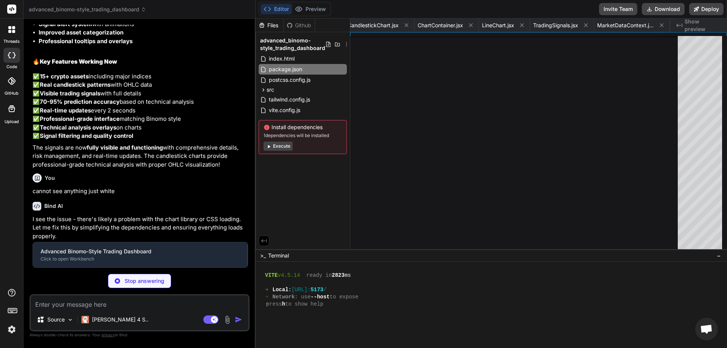
type textarea "x"
type textarea "</div> </div> </div> </div> </MarketDataProvider> ); } export default App;"
type textarea "x"
type textarea ".border-binomo-green { border-color: #00d4aa; } .border-binomo-red { border-col…"
type textarea "x"
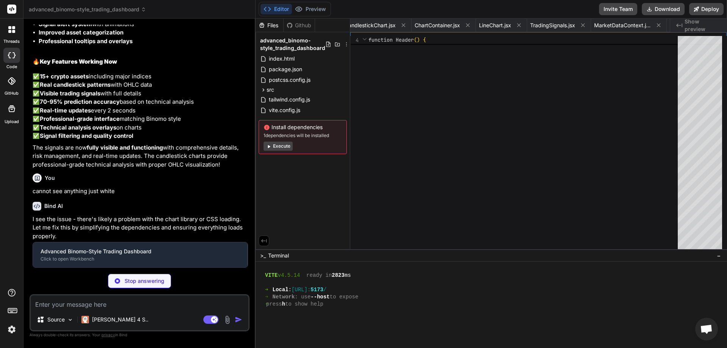
type textarea "x"
type textarea "})} </div> </div> ))} </div> ); } export default AssetList;"
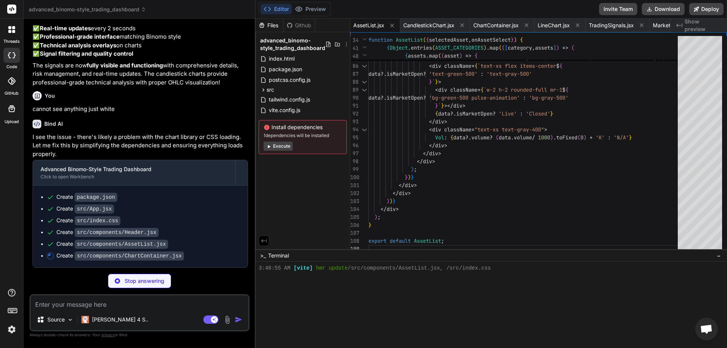
scroll to position [3184, 0]
type textarea "x"
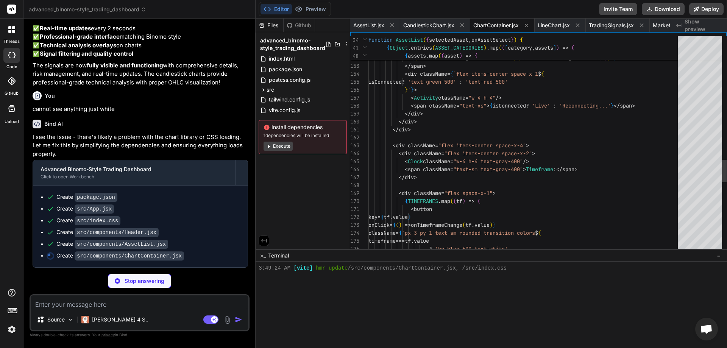
scroll to position [640, 0]
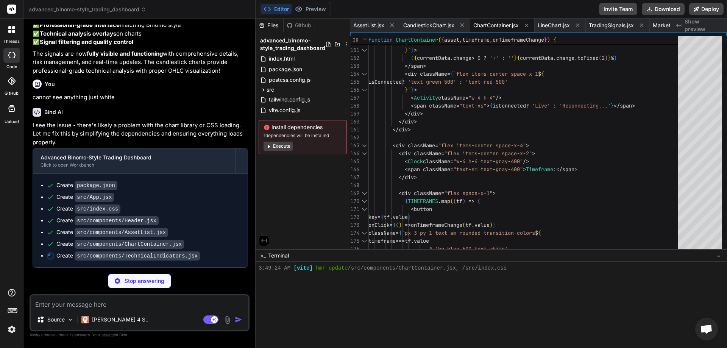
type textarea "x"
type textarea "} export default TechnicalIndicators;"
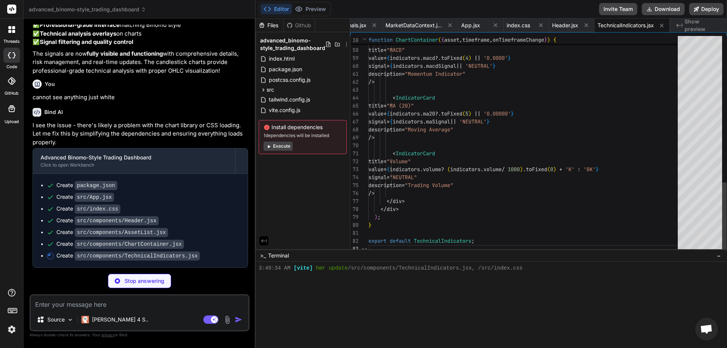
scroll to position [647, 0]
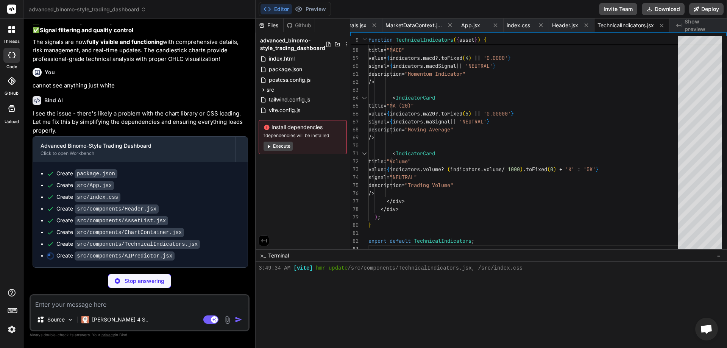
type textarea "x"
type textarea "<IndicatorCard title="Volume" value={indicators.volume ? (indicators.volume / 1…"
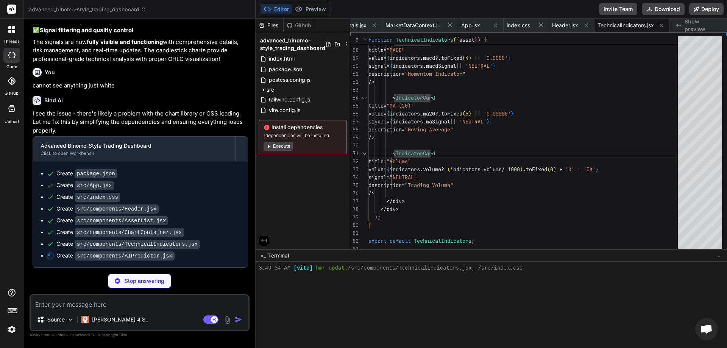
type textarea "x"
type textarea "</div> </div> ); } export default AIPredictor;"
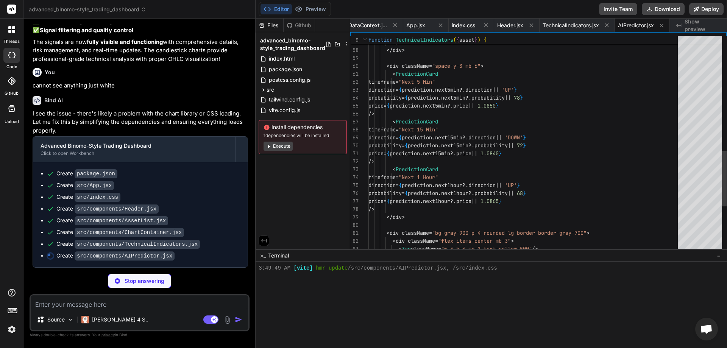
scroll to position [655, 0]
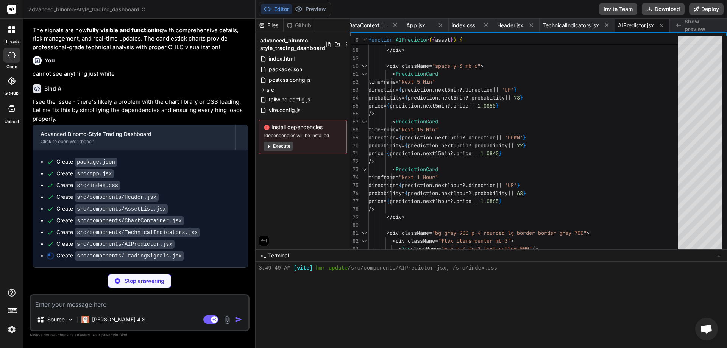
type textarea "x"
type textarea "export default TradingSignals;"
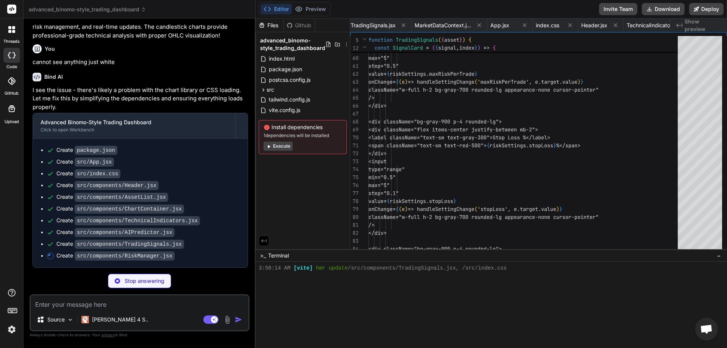
type textarea "x"
type textarea "</div> ); } export default RiskManager;"
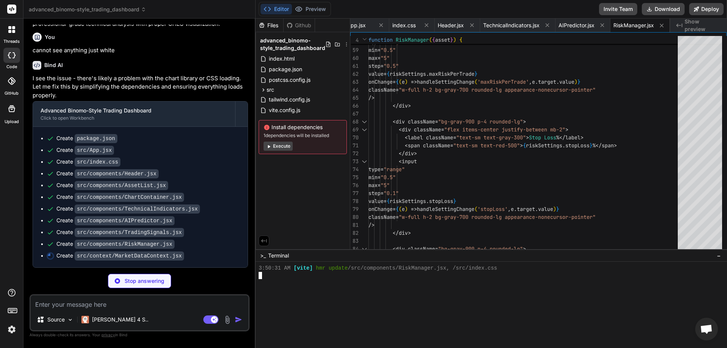
click at [637, 268] on div "3:50:31 AM [vite] hmr update /src/components/RiskManager.jsx, /src/index.css" at bounding box center [488, 268] width 458 height 7
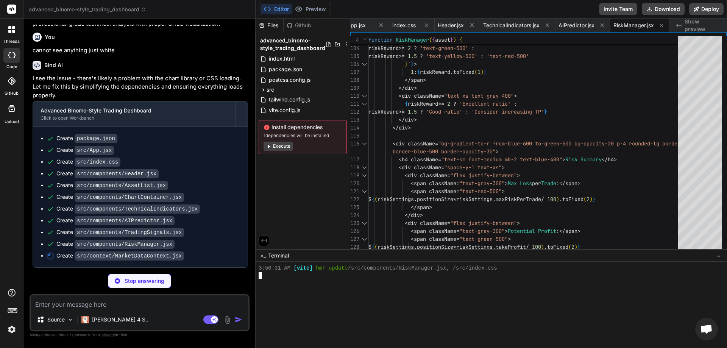
scroll to position [3242, 0]
type textarea "x"
type textarea "); }"
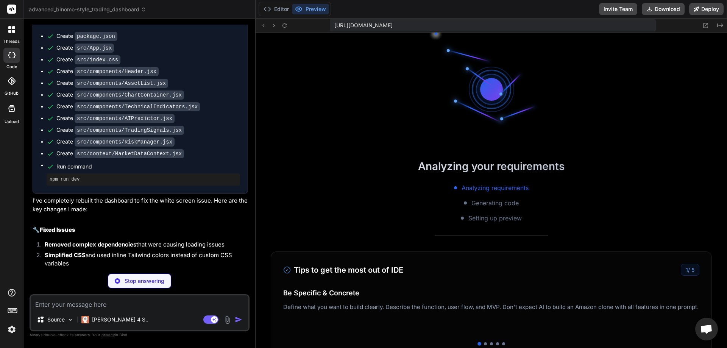
scroll to position [748, 0]
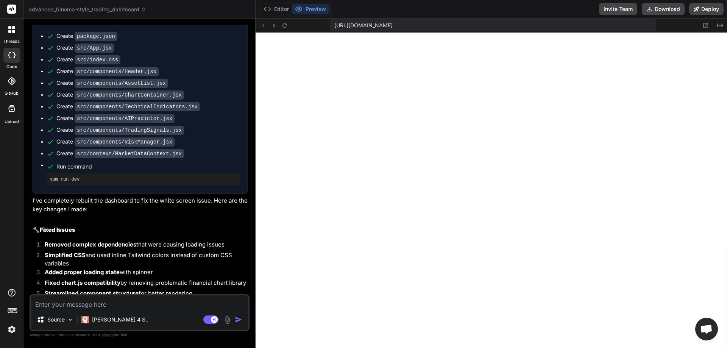
type textarea "x"
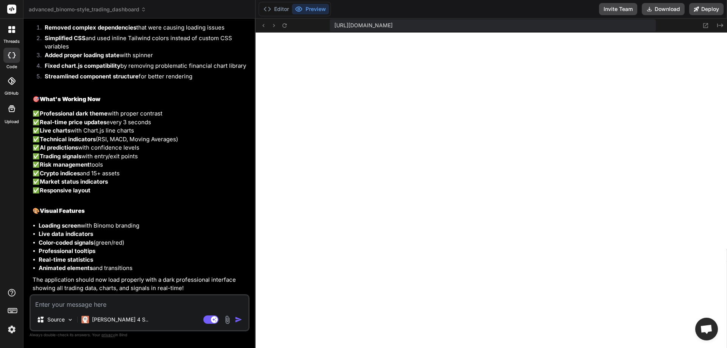
scroll to position [3638, 0]
click at [111, 302] on textarea at bounding box center [140, 302] width 218 height 14
type textarea "g"
type textarea "x"
type textarea "gi"
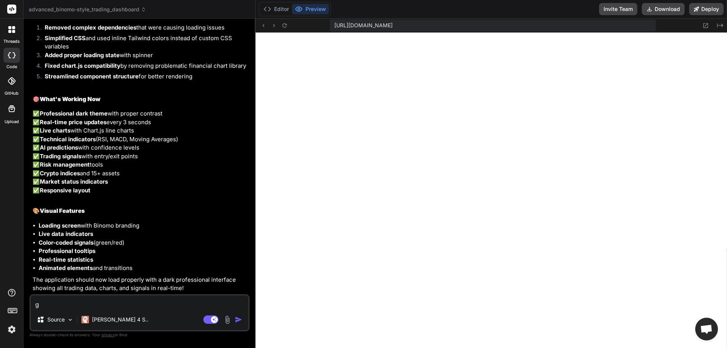
type textarea "x"
type textarea "giv"
type textarea "x"
type textarea "give"
type textarea "x"
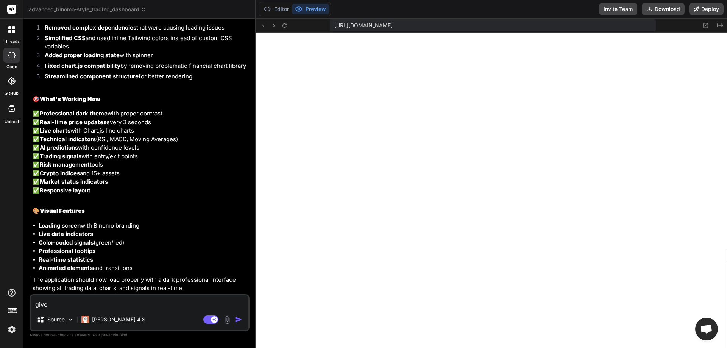
type textarea "give"
type textarea "x"
type textarea "give b"
type textarea "x"
type textarea "give bu"
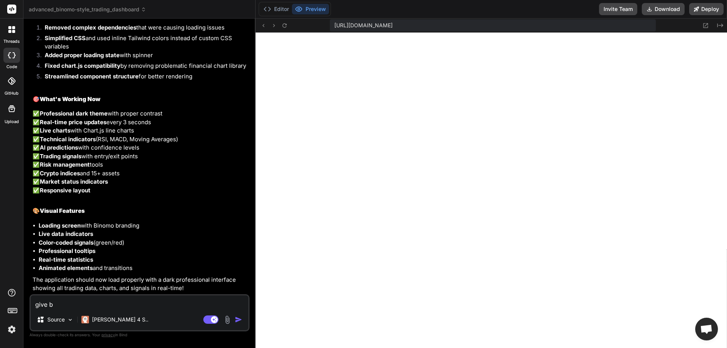
type textarea "x"
type textarea "give buy"
type textarea "x"
type textarea "give buy"
type textarea "x"
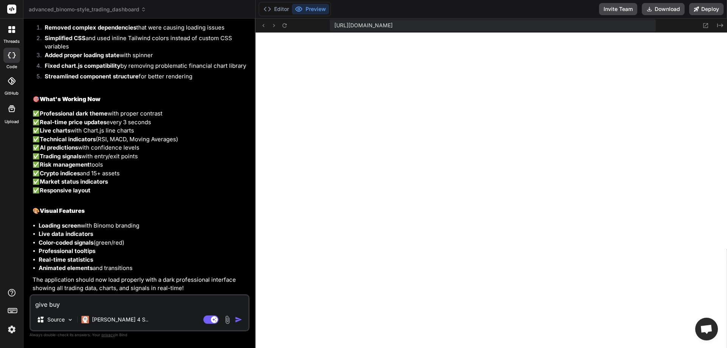
type textarea "give buy o"
type textarea "x"
type textarea "give buy or"
type textarea "x"
type textarea "give buy or"
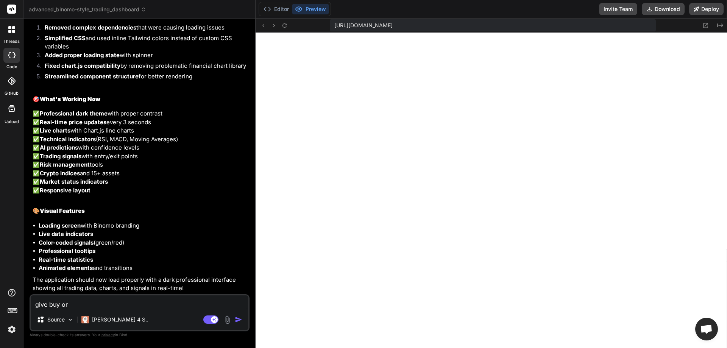
type textarea "x"
type textarea "give buy or s"
type textarea "x"
type textarea "give buy or se"
type textarea "x"
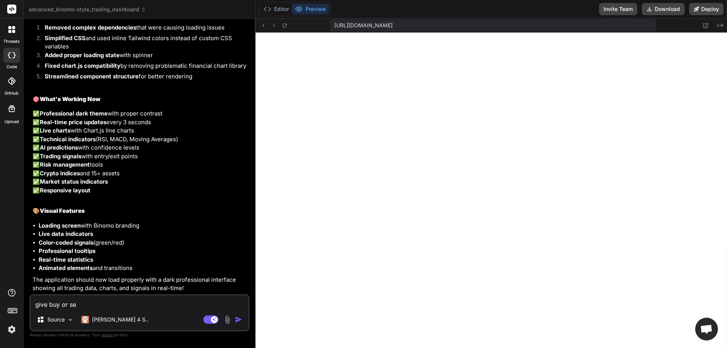
type textarea "give buy or sel"
type textarea "x"
type textarea "give buy or sell"
type textarea "x"
type textarea "give buy or sell"
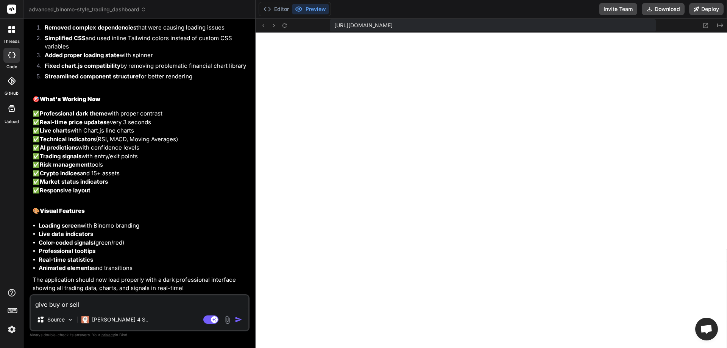
type textarea "x"
type textarea "give buy or sell s"
type textarea "x"
type textarea "give buy or sell si"
type textarea "x"
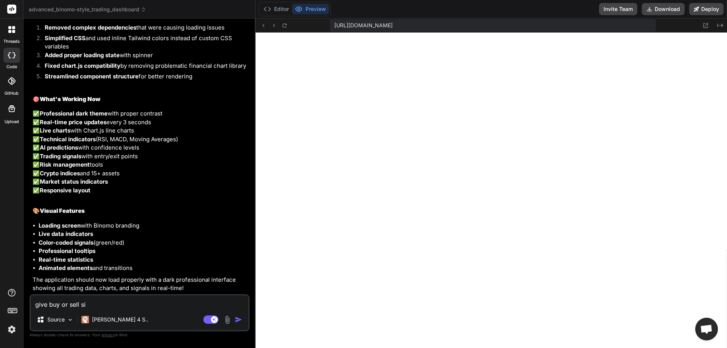
type textarea "give buy or sell sig"
type textarea "x"
type textarea "give buy or sell sign"
type textarea "x"
type textarea "give buy or sell signl"
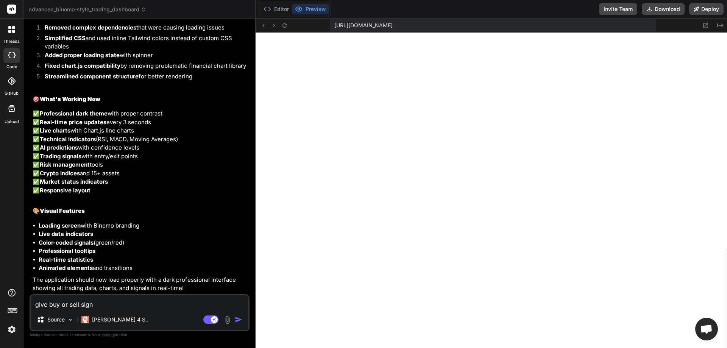
type textarea "x"
type textarea "give buy or sell signle"
type textarea "x"
type textarea "give buy or sell signl"
type textarea "x"
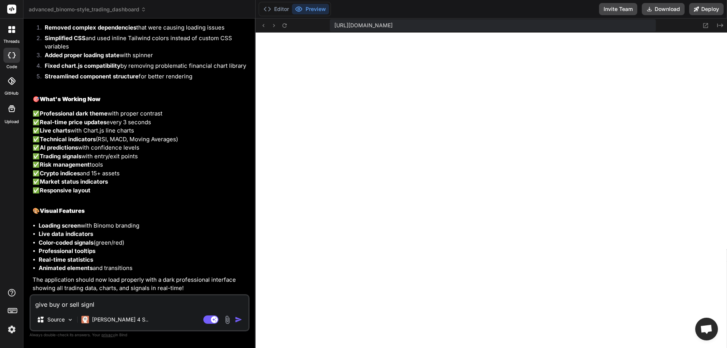
type textarea "give buy or sell sign"
type textarea "x"
type textarea "give buy or sell sig"
type textarea "x"
type textarea "give buy or sell si"
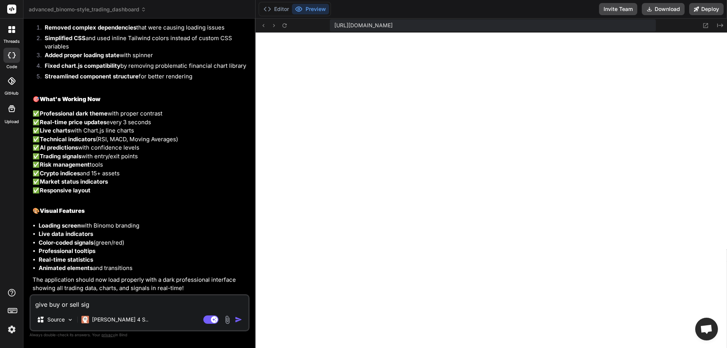
type textarea "x"
type textarea "give buy or sell sig"
type textarea "x"
type textarea "give buy or sell sign"
type textarea "x"
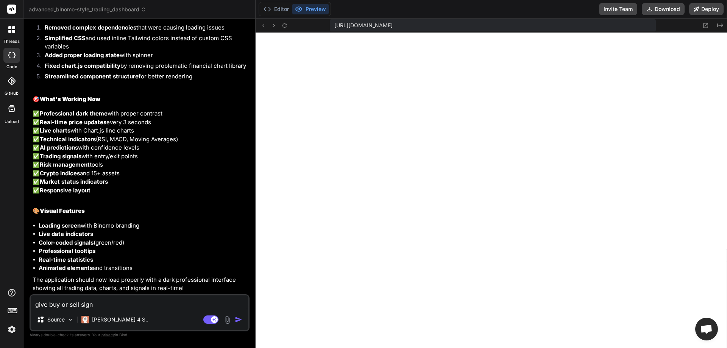
type textarea "give buy or sell signa"
type textarea "x"
type textarea "give buy or sell signal"
type textarea "x"
type textarea "give buy or sell signal"
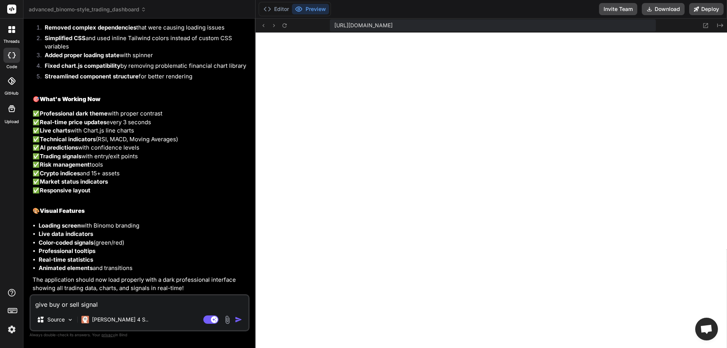
type textarea "x"
type textarea "give buy or sell signal f"
type textarea "x"
type textarea "give buy or sell signal fo"
type textarea "x"
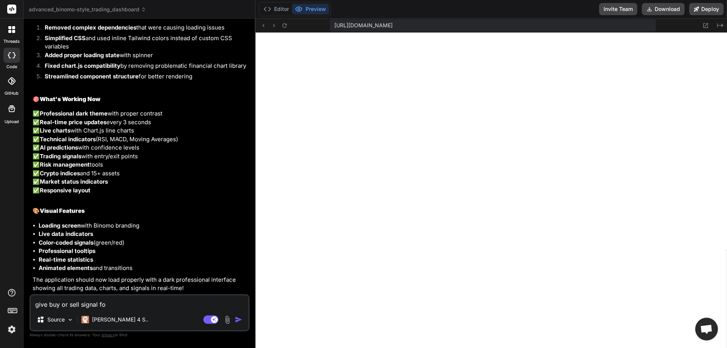
type textarea "give buy or sell signal for"
type textarea "x"
type textarea "give buy or sell signal for"
type textarea "x"
type textarea "give buy or sell signal for e"
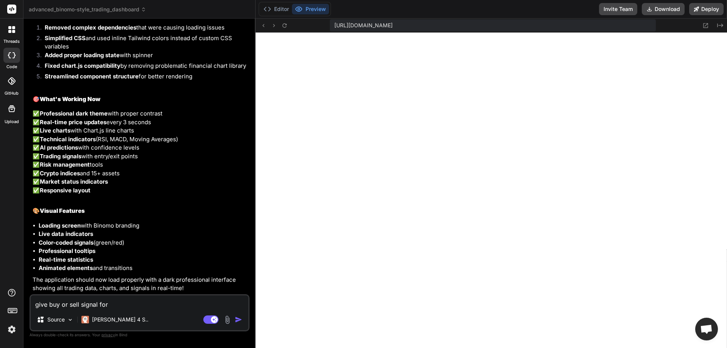
type textarea "x"
type textarea "give buy or sell signal for ev"
type textarea "x"
type textarea "give buy or sell signal for eve"
type textarea "x"
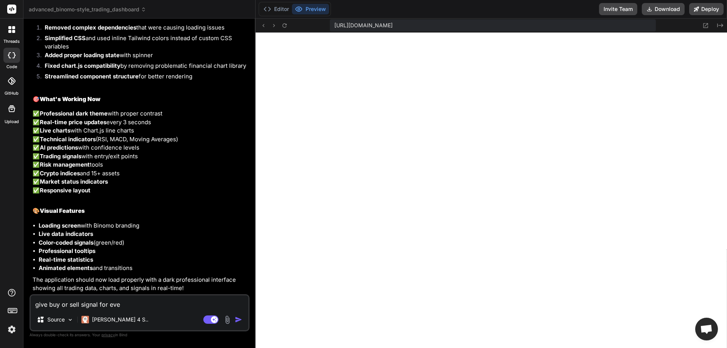
type textarea "give buy or sell signal for ever"
type textarea "x"
type textarea "give buy or sell signal for every"
type textarea "x"
type textarea "give buy or sell signal for every"
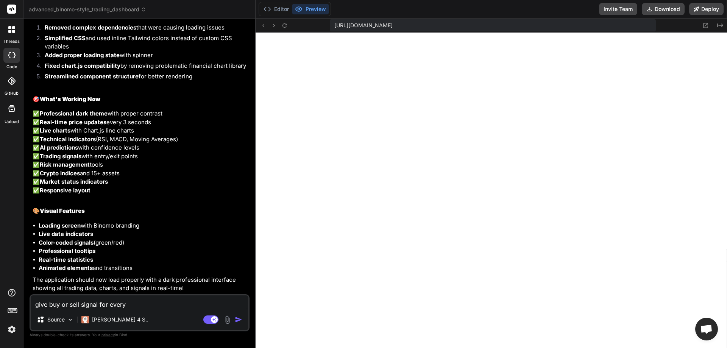
type textarea "x"
type textarea "give buy or sell signal for every 1"
type textarea "x"
type textarea "give buy or sell signal for every 1"
type textarea "x"
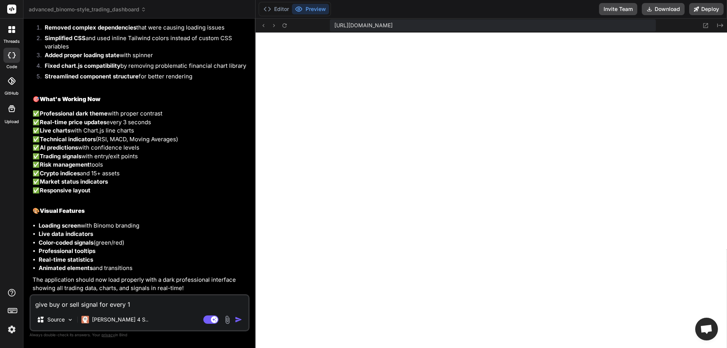
type textarea "give buy or sell signal for every 1 m"
type textarea "x"
type textarea "give buy or sell signal for every 1 mi"
type textarea "x"
type textarea "give buy or sell signal for every 1 min"
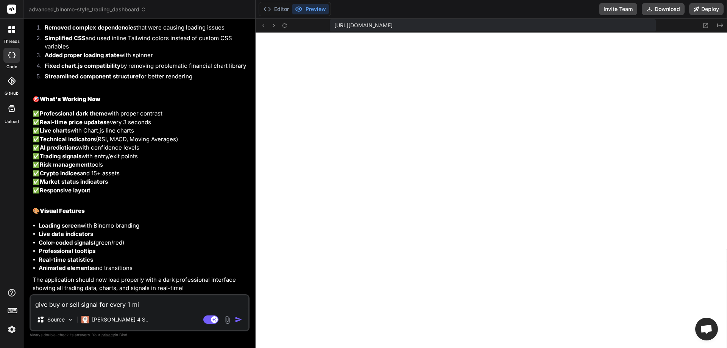
type textarea "x"
type textarea "give buy or sell signal for every 1 minu"
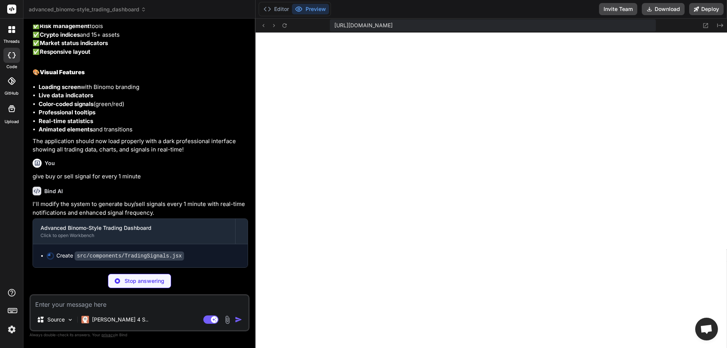
scroll to position [791, 0]
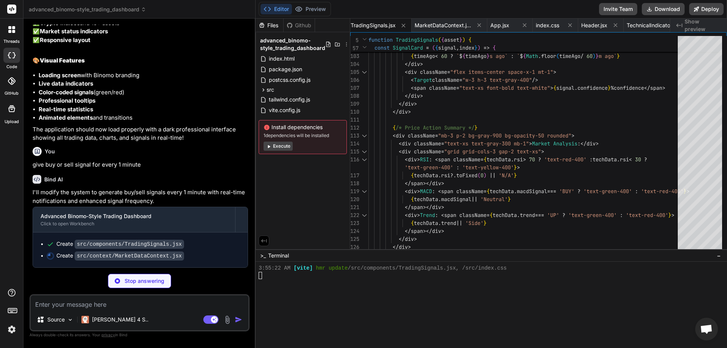
drag, startPoint x: 594, startPoint y: 293, endPoint x: 598, endPoint y: 292, distance: 3.9
click at [597, 292] on div at bounding box center [488, 289] width 458 height 7
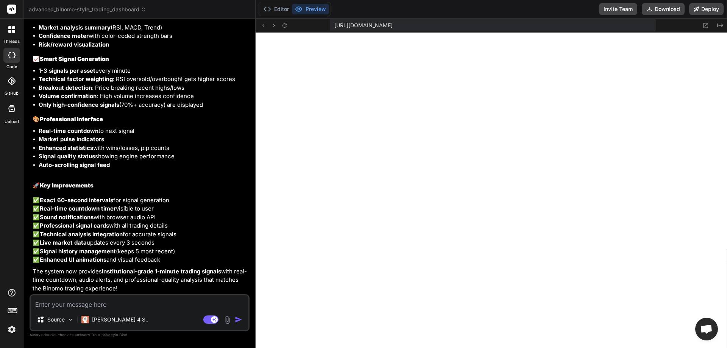
scroll to position [4369, 0]
click at [281, 28] on icon at bounding box center [284, 25] width 6 height 6
click at [188, 305] on textarea at bounding box center [140, 302] width 218 height 14
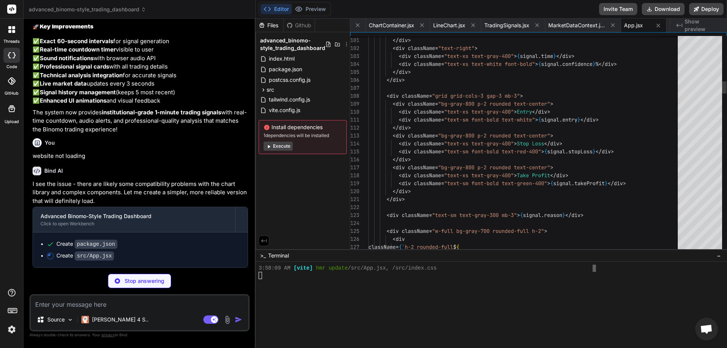
scroll to position [913, 0]
click at [273, 145] on button "Execute" at bounding box center [277, 146] width 29 height 9
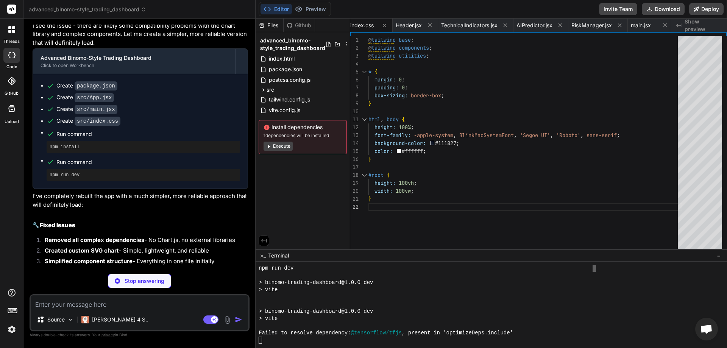
scroll to position [1259, 0]
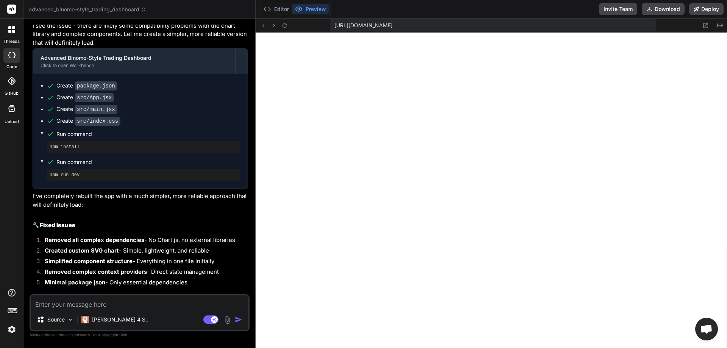
click at [92, 306] on textarea at bounding box center [140, 302] width 218 height 14
click at [112, 325] on div "[PERSON_NAME] 4 S.." at bounding box center [114, 319] width 73 height 15
click at [110, 319] on p "[PERSON_NAME] 4 S.." at bounding box center [120, 320] width 56 height 8
drag, startPoint x: 110, startPoint y: 319, endPoint x: 99, endPoint y: 320, distance: 11.0
click at [110, 319] on p "[PERSON_NAME] 4 S.." at bounding box center [120, 320] width 56 height 8
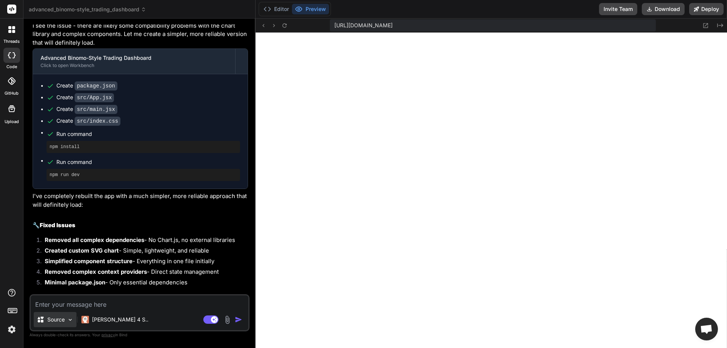
click at [63, 316] on p "Source" at bounding box center [55, 320] width 17 height 8
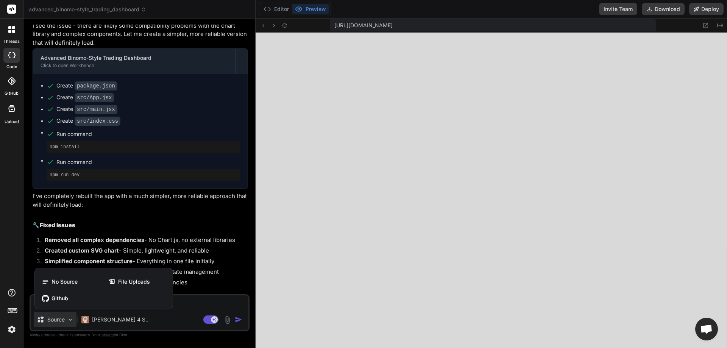
click at [192, 300] on div at bounding box center [363, 174] width 727 height 348
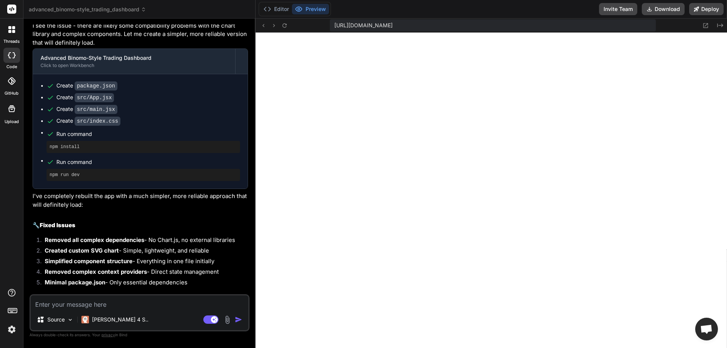
click at [152, 306] on textarea at bounding box center [140, 302] width 218 height 14
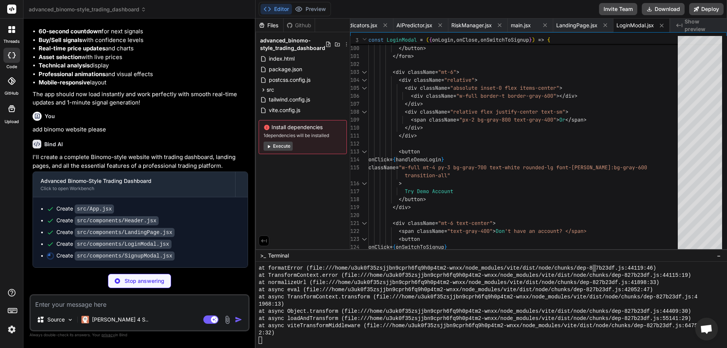
scroll to position [0, 661]
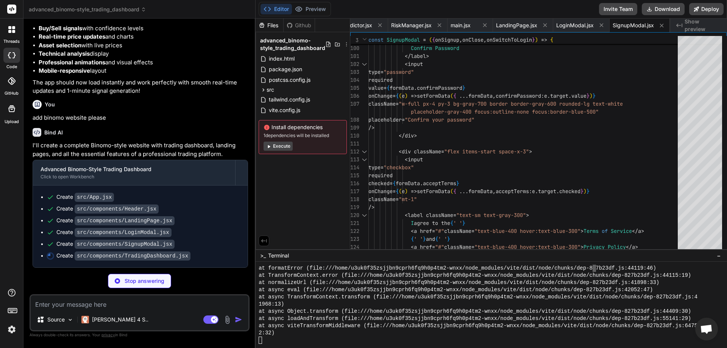
click at [270, 145] on icon at bounding box center [269, 146] width 6 height 6
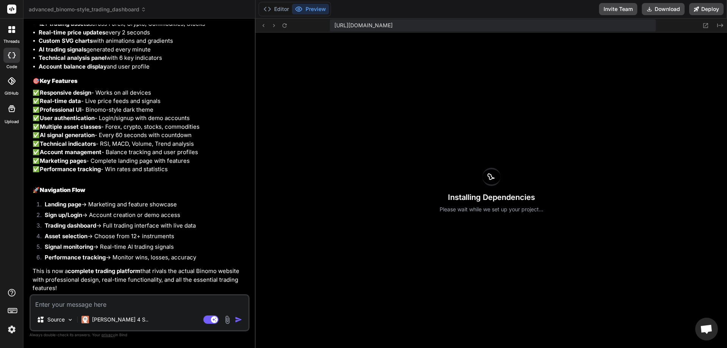
scroll to position [5706, 0]
click at [570, 193] on div "Installing Dependencies Please wait while we set up your project..." at bounding box center [491, 190] width 471 height 315
click at [170, 301] on textarea at bounding box center [140, 302] width 218 height 14
drag, startPoint x: 547, startPoint y: 153, endPoint x: 552, endPoint y: 156, distance: 5.5
click at [548, 155] on div "Installing Dependencies Please wait while we set up your project..." at bounding box center [491, 190] width 471 height 315
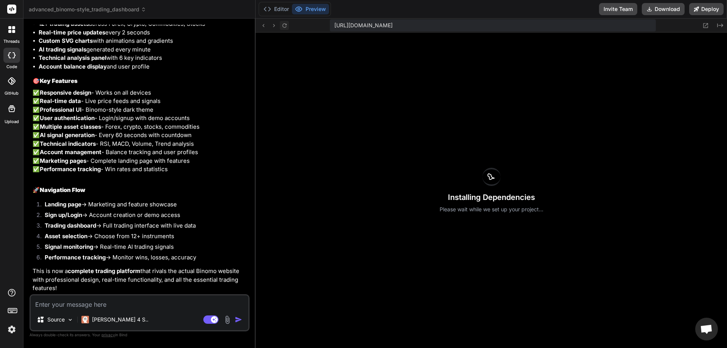
click at [283, 27] on icon at bounding box center [284, 25] width 6 height 6
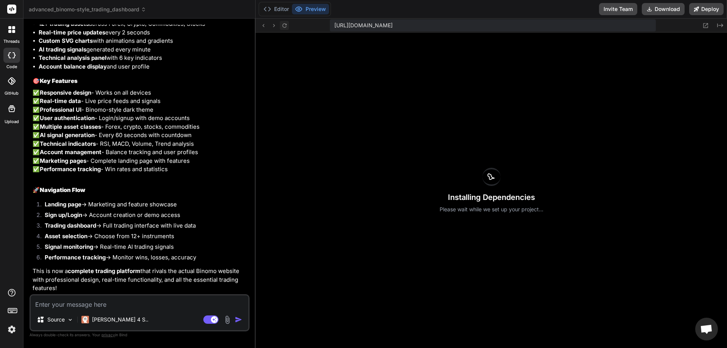
click at [283, 27] on icon at bounding box center [284, 25] width 6 height 6
click at [116, 304] on textarea at bounding box center [140, 302] width 218 height 14
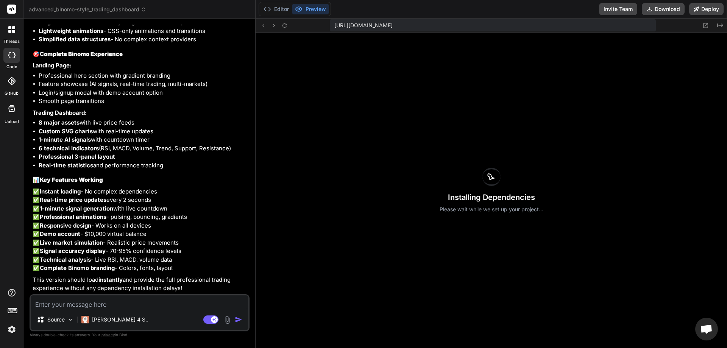
scroll to position [6329, 0]
click at [150, 308] on div "Source Claude 4 S.. Agent Mode. When this toggle is activated, AI automatically…" at bounding box center [140, 312] width 220 height 37
click at [172, 306] on textarea at bounding box center [140, 302] width 218 height 14
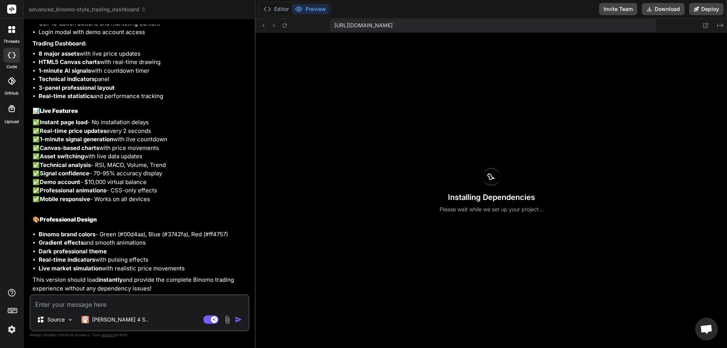
scroll to position [7009, 0]
click at [287, 29] on button at bounding box center [284, 25] width 9 height 9
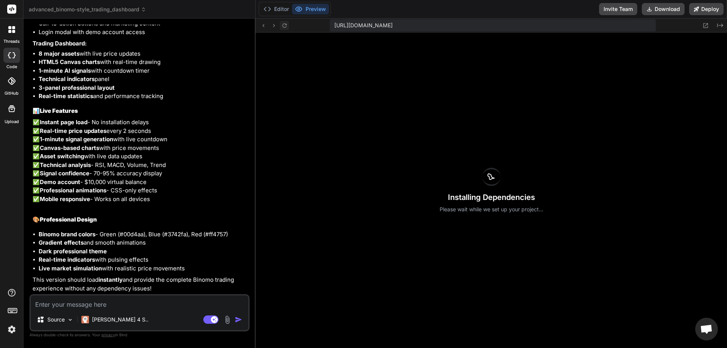
click at [287, 28] on icon at bounding box center [284, 25] width 6 height 6
click at [287, 26] on icon at bounding box center [284, 25] width 6 height 6
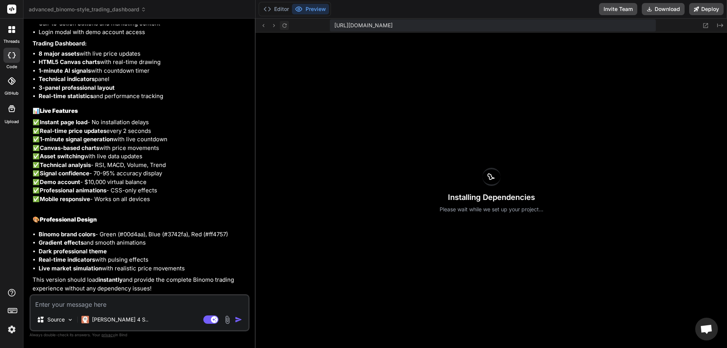
click at [287, 26] on icon at bounding box center [284, 25] width 6 height 6
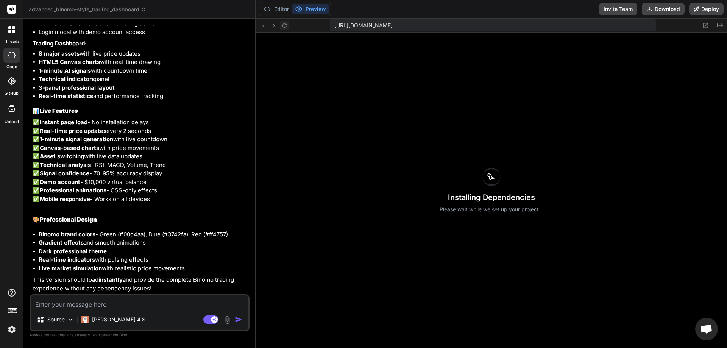
click at [287, 26] on icon at bounding box center [284, 25] width 6 height 6
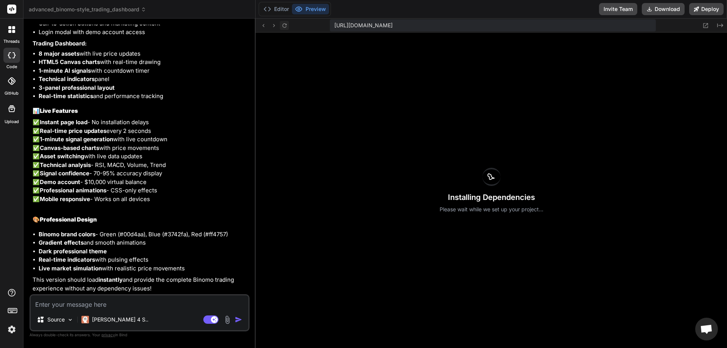
click at [287, 26] on icon at bounding box center [284, 25] width 6 height 6
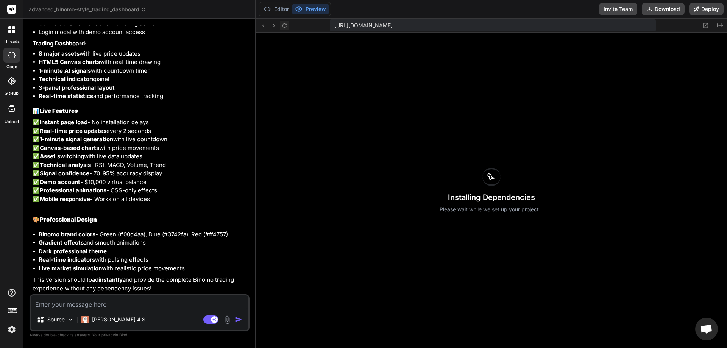
click at [287, 26] on icon at bounding box center [284, 25] width 6 height 6
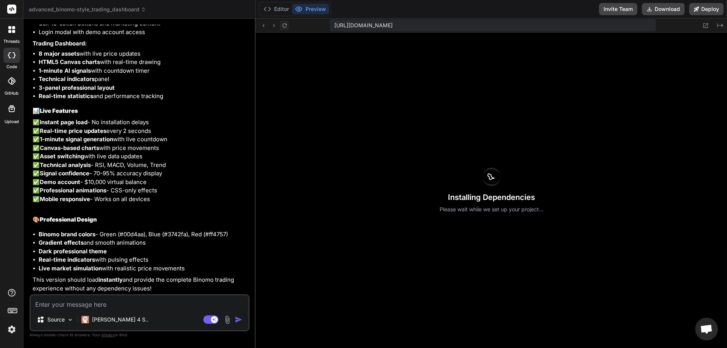
click at [287, 26] on icon at bounding box center [284, 25] width 6 height 6
drag, startPoint x: 287, startPoint y: 26, endPoint x: 431, endPoint y: 248, distance: 264.6
click at [287, 27] on icon at bounding box center [284, 25] width 6 height 6
click at [703, 336] on span "Open chat" at bounding box center [706, 329] width 23 height 23
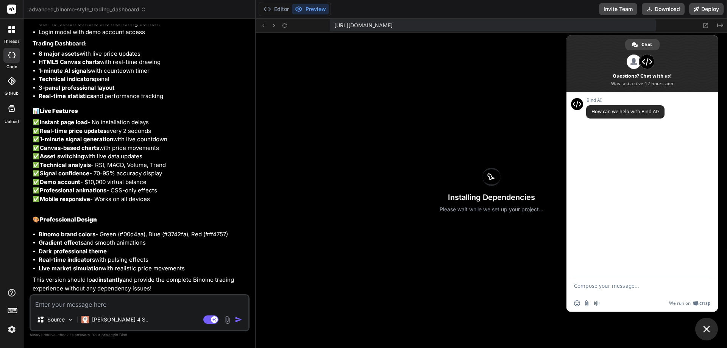
scroll to position [0, 0]
click at [703, 335] on span "Close chat" at bounding box center [706, 329] width 23 height 23
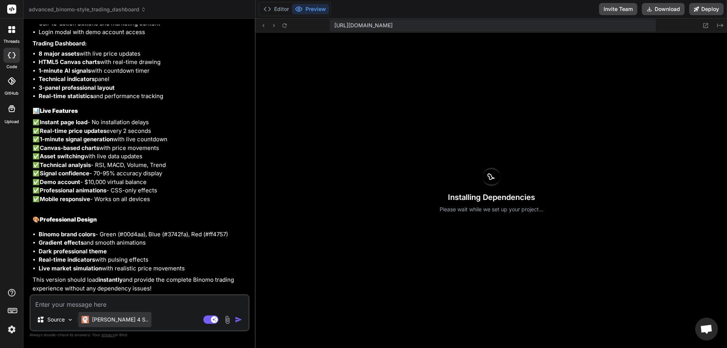
click at [103, 317] on p "[PERSON_NAME] 4 S.." at bounding box center [120, 320] width 56 height 8
click at [103, 318] on p "[PERSON_NAME] 4 S.." at bounding box center [120, 320] width 56 height 8
drag, startPoint x: 103, startPoint y: 317, endPoint x: 16, endPoint y: 94, distance: 239.7
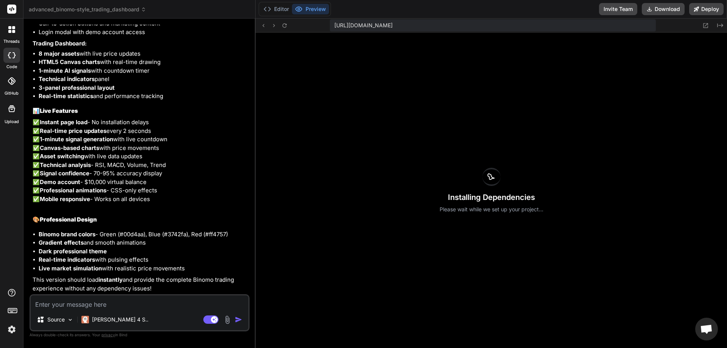
click at [16, 94] on label "GitHub" at bounding box center [12, 93] width 14 height 6
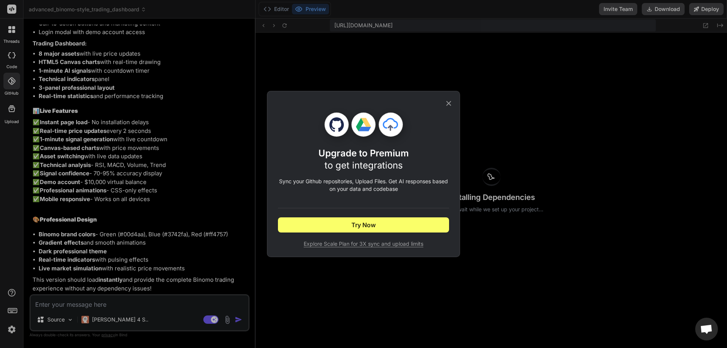
click at [447, 106] on icon at bounding box center [448, 103] width 8 height 8
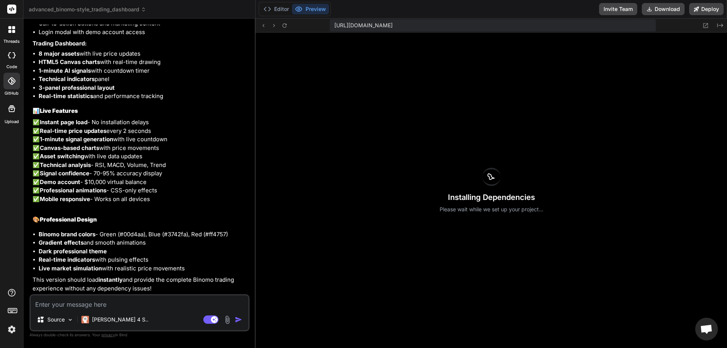
click at [9, 331] on img at bounding box center [11, 329] width 13 height 13
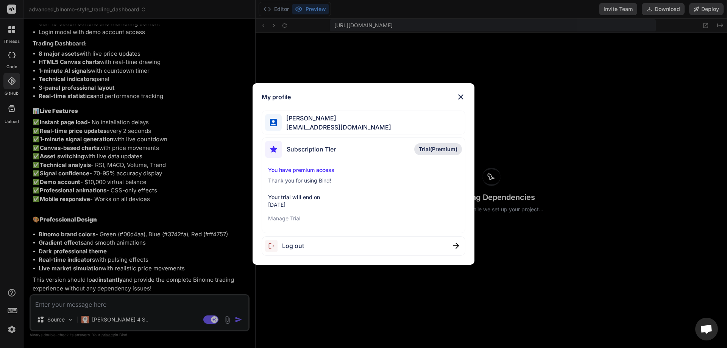
click at [284, 221] on p "Manage Trial" at bounding box center [363, 219] width 191 height 8
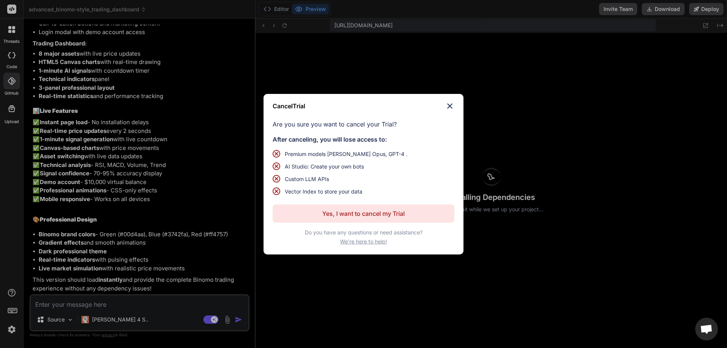
click at [414, 217] on button "Yes, I want to cancel my Trial" at bounding box center [364, 213] width 182 height 18
click at [349, 210] on p "Yes, I want to cancel my Trial" at bounding box center [363, 213] width 83 height 9
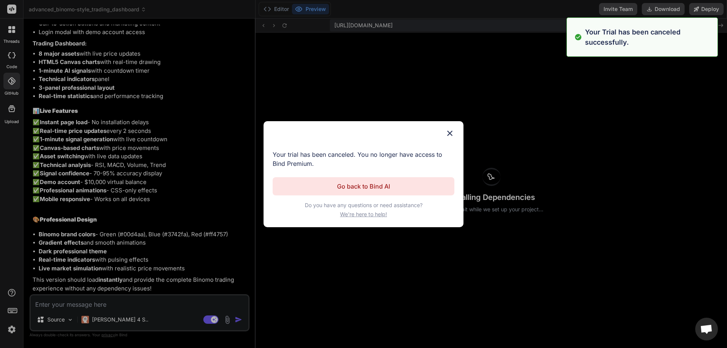
click at [368, 192] on button "Go back to Bind AI" at bounding box center [364, 186] width 182 height 18
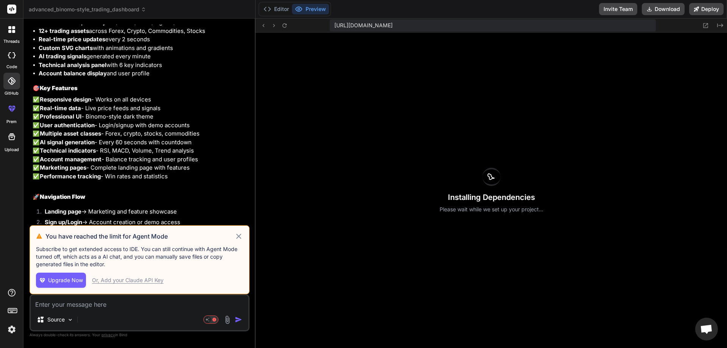
scroll to position [1727, 0]
